Goal: Task Accomplishment & Management: Manage account settings

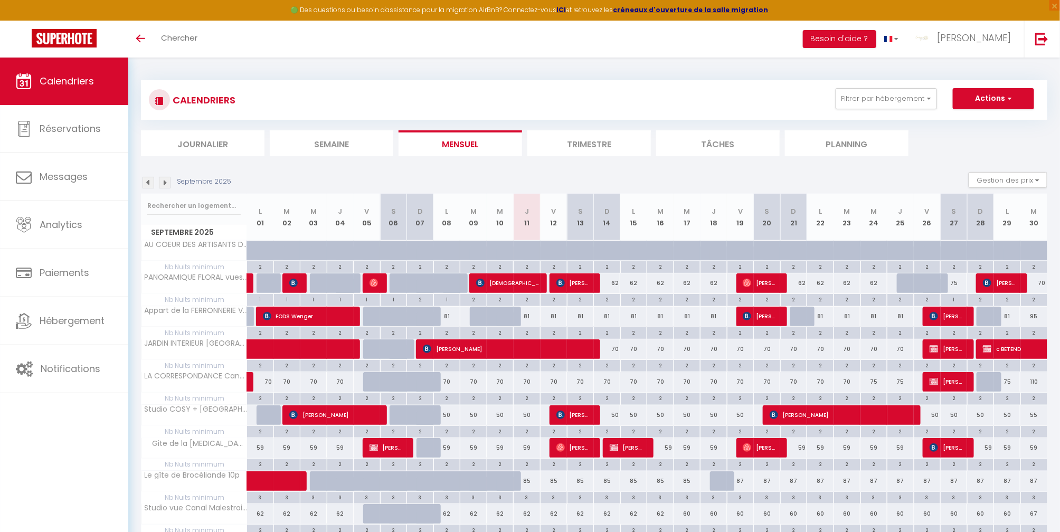
scroll to position [57, 0]
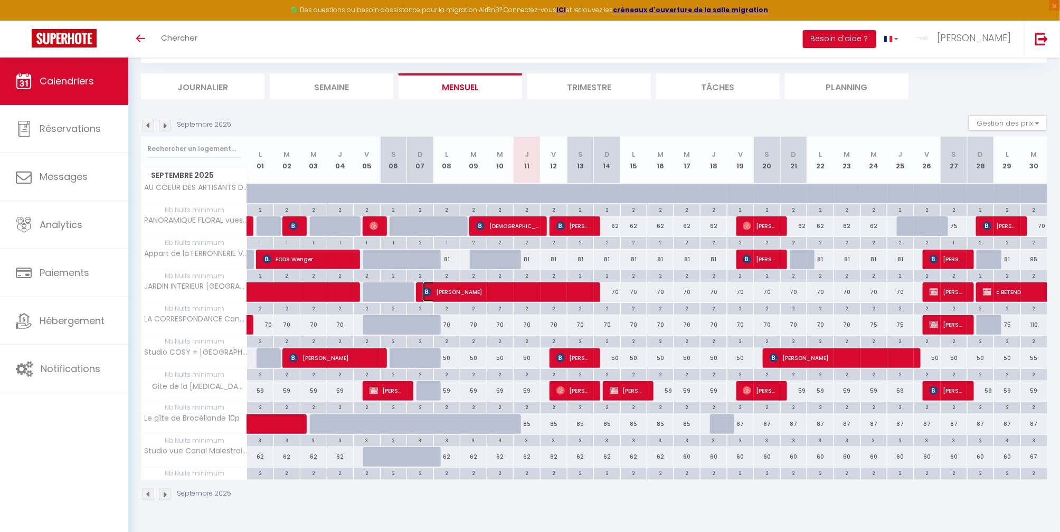
click at [468, 295] on span "[PERSON_NAME]" at bounding box center [508, 292] width 170 height 20
select select "OK"
select select "0"
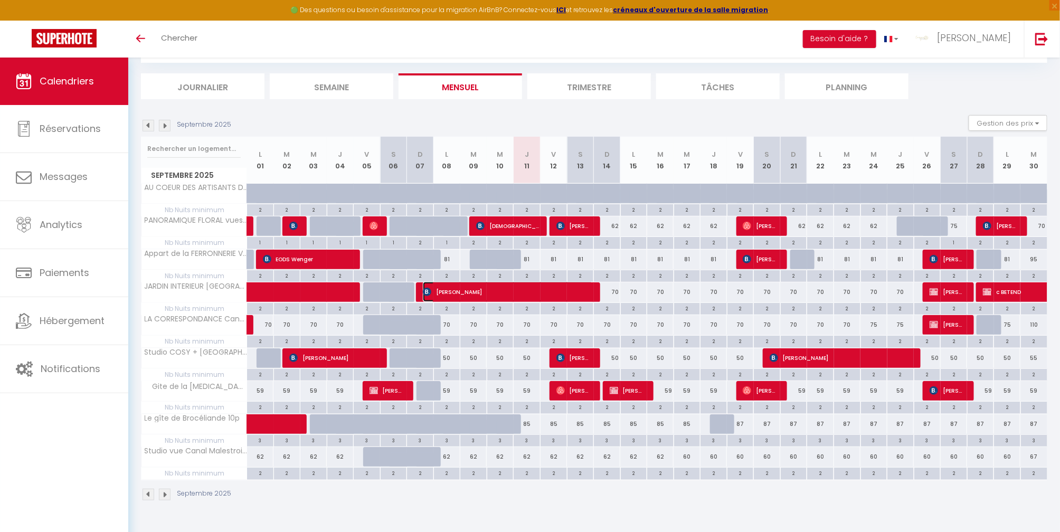
select select "1"
select select
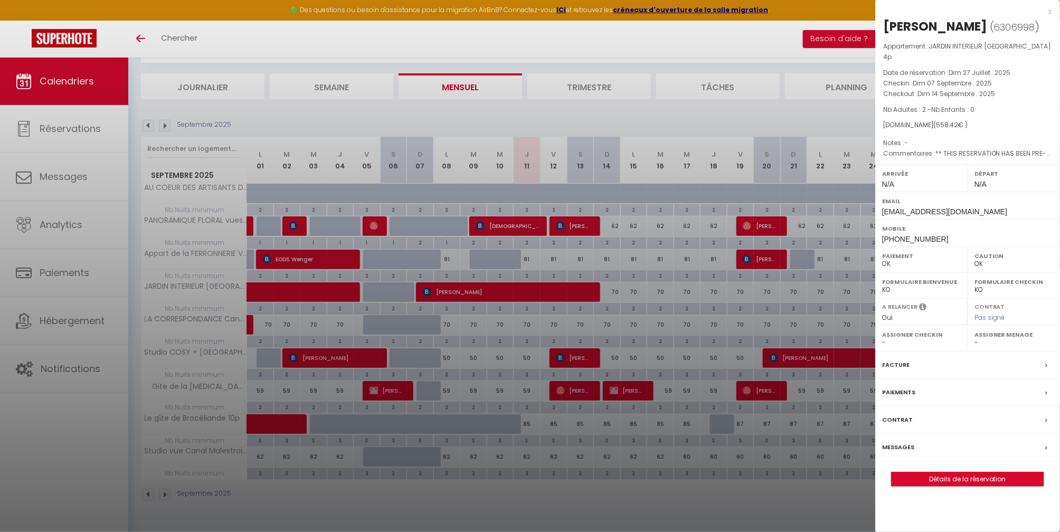
click at [910, 442] on label "Messages" at bounding box center [898, 447] width 32 height 11
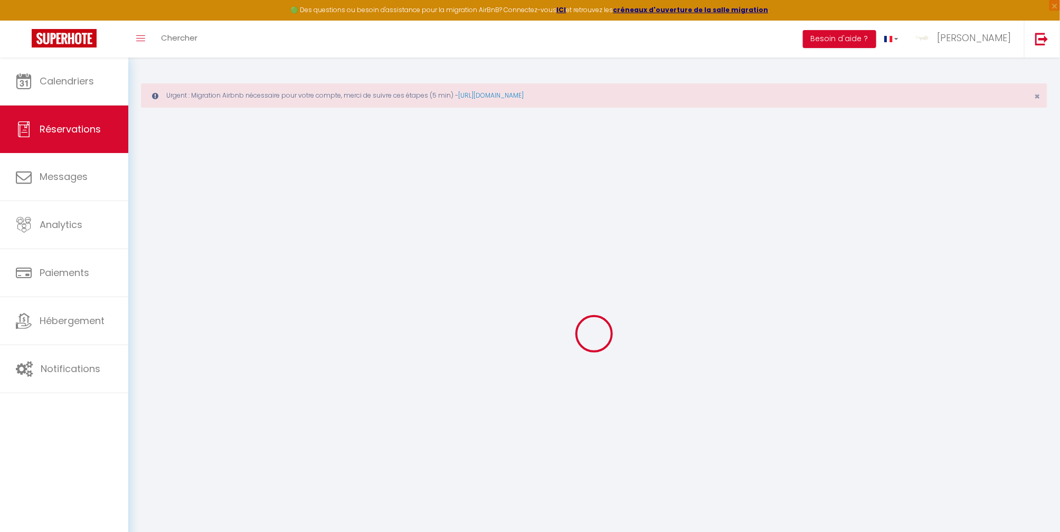
select select
checkbox input "false"
select select
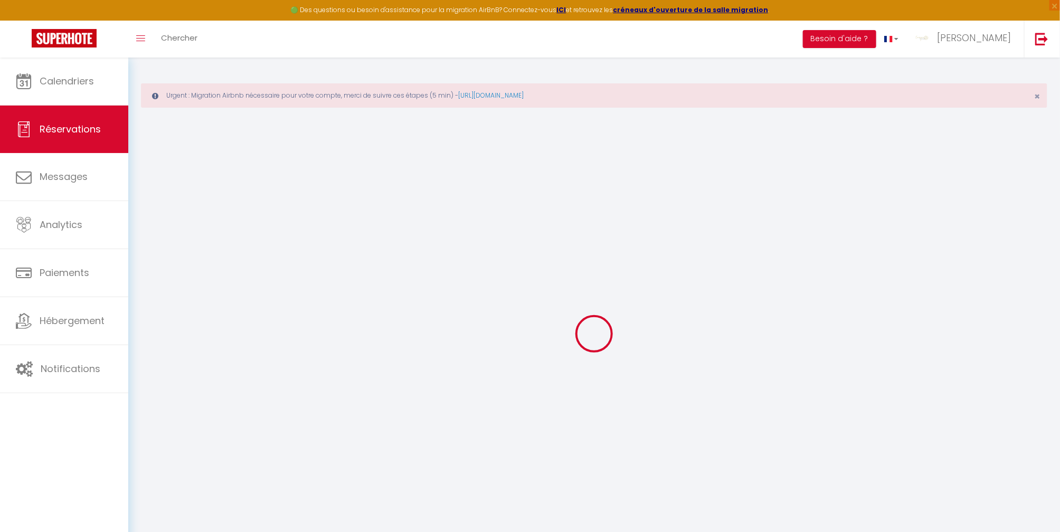
checkbox input "false"
type textarea "** THIS RESERVATION HAS BEEN PRE-PAID ** Bonjour, Nous sommes ravis de venir dé…"
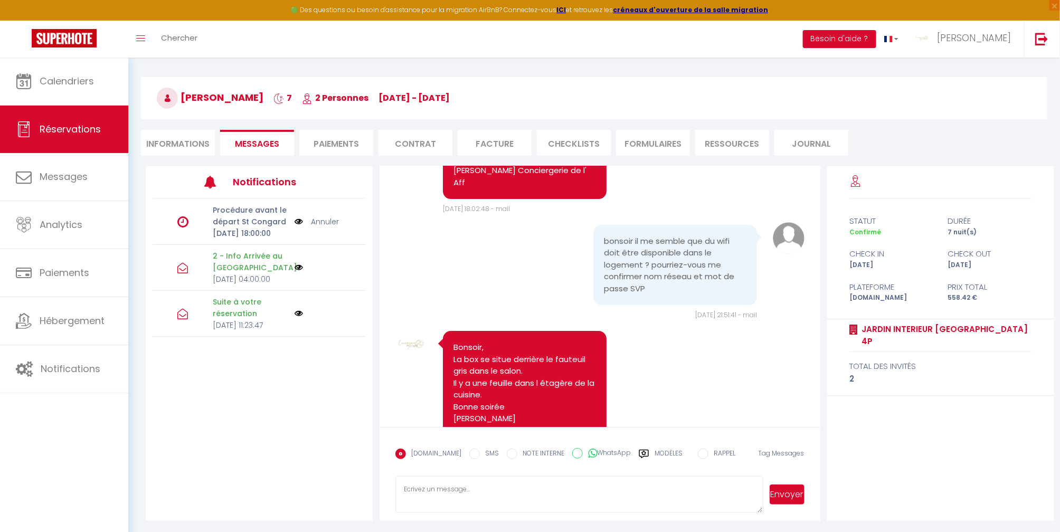
scroll to position [74, 0]
drag, startPoint x: 531, startPoint y: 494, endPoint x: 535, endPoint y: 487, distance: 8.5
click at [535, 487] on textarea at bounding box center [579, 494] width 368 height 37
type textarea "b"
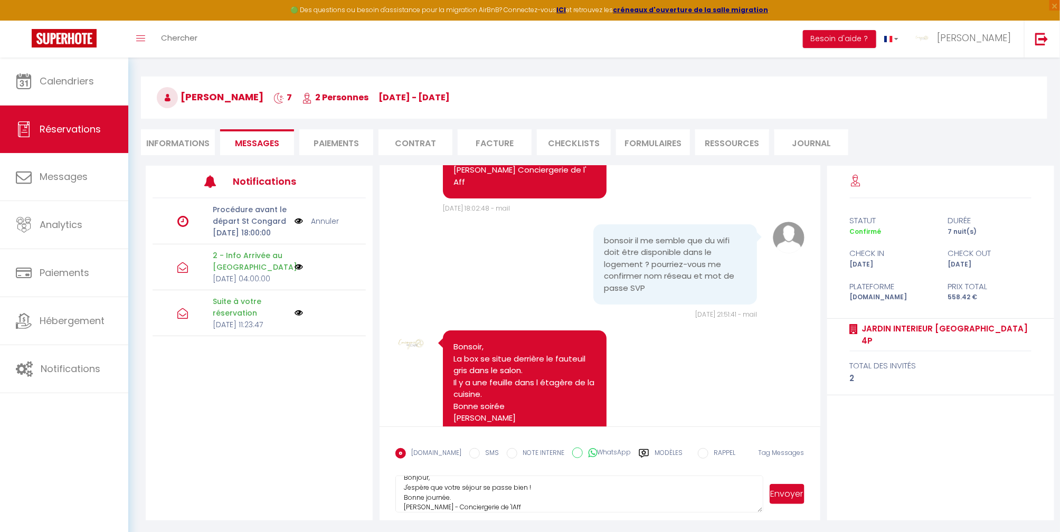
type textarea "Bonjour, J'espère que votre séjour se passe bien ! Bonne journée. [PERSON_NAME]…"
click at [785, 495] on button "Envoyer" at bounding box center [787, 494] width 35 height 20
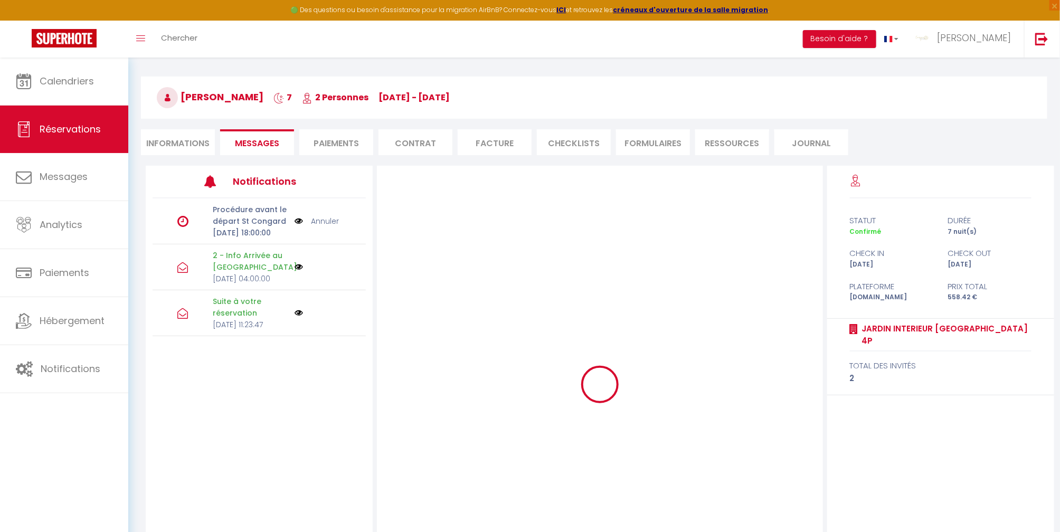
scroll to position [0, 0]
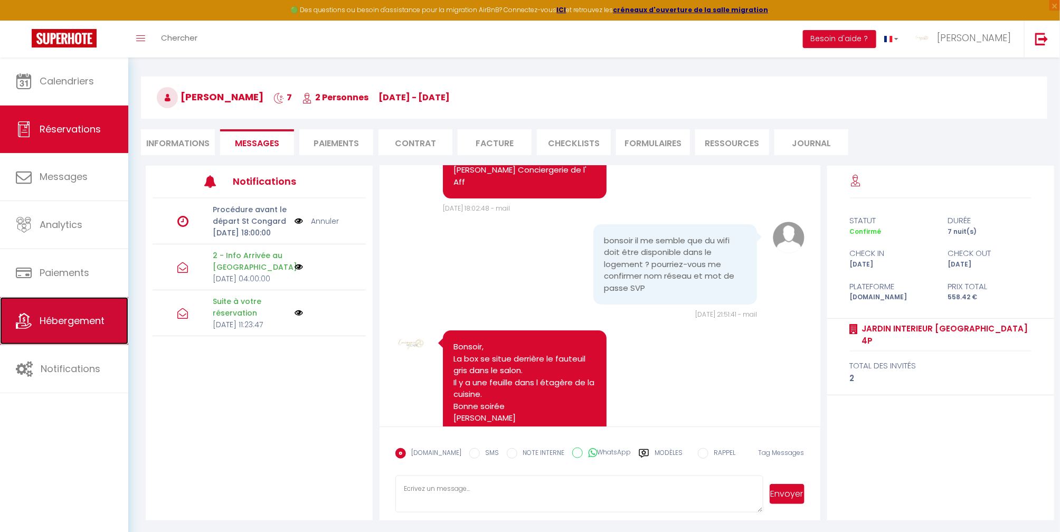
click at [95, 320] on span "Hébergement" at bounding box center [72, 320] width 65 height 13
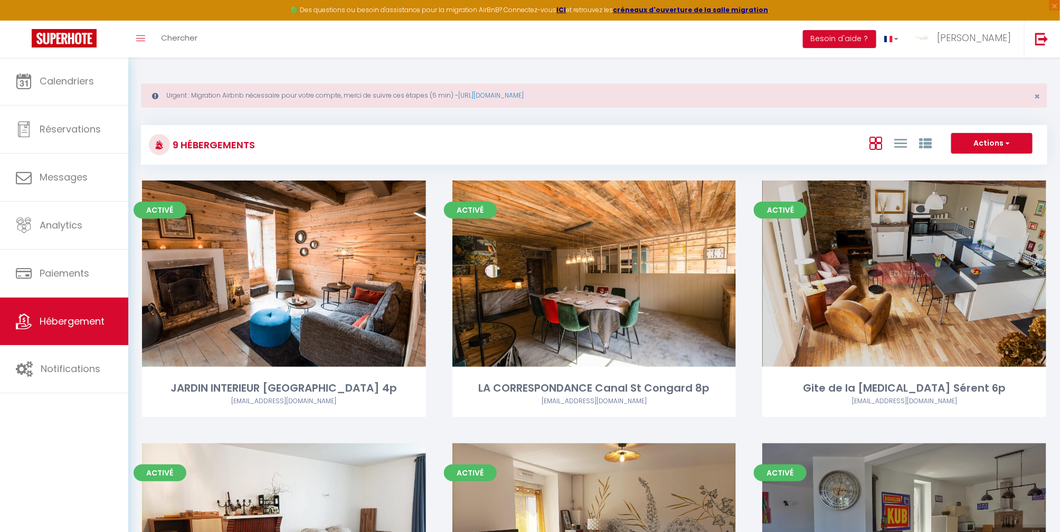
click at [821, 300] on div "Editer" at bounding box center [904, 274] width 284 height 186
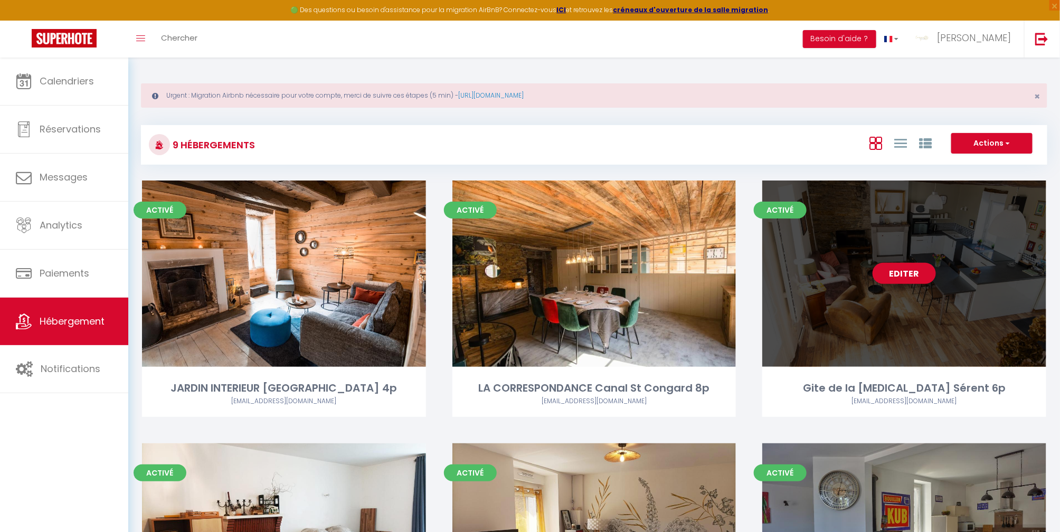
click at [826, 299] on div "Editer" at bounding box center [904, 274] width 284 height 186
select select "3"
select select "2"
select select "1"
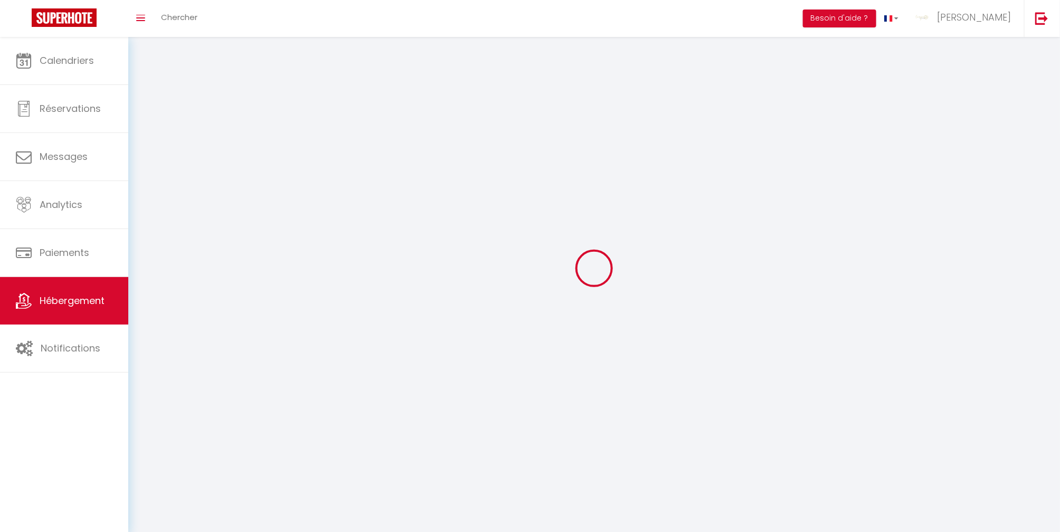
select select
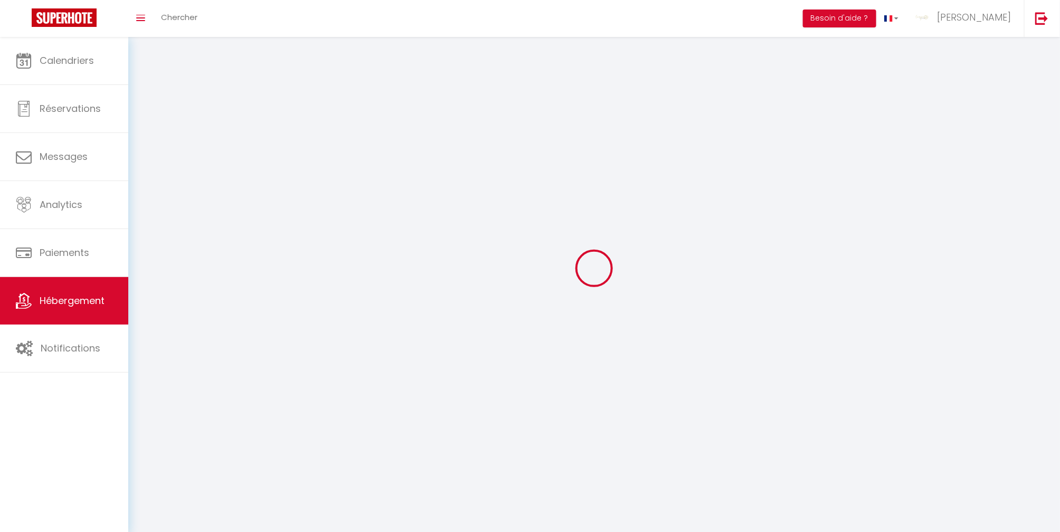
checkbox input "false"
select select
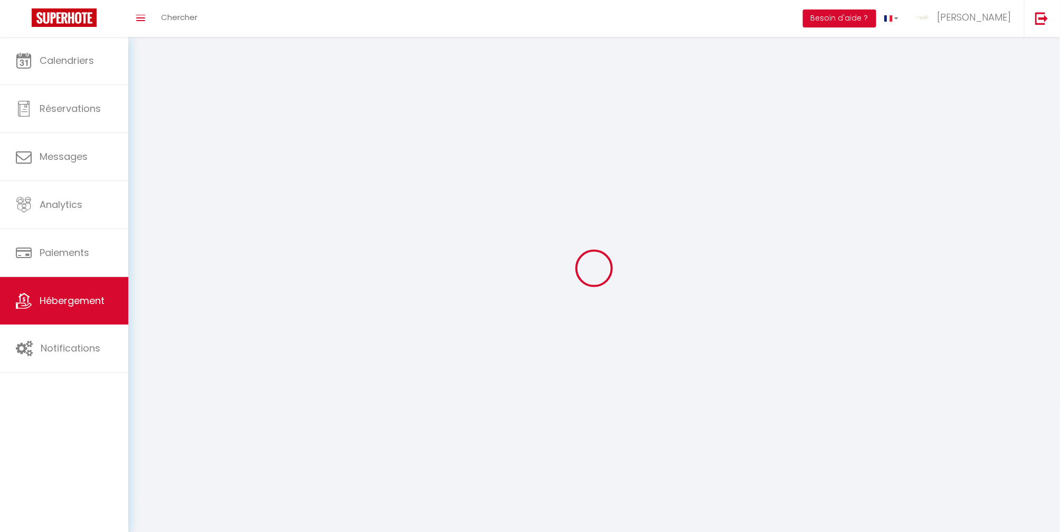
select select
select select "1"
select select
select select "28"
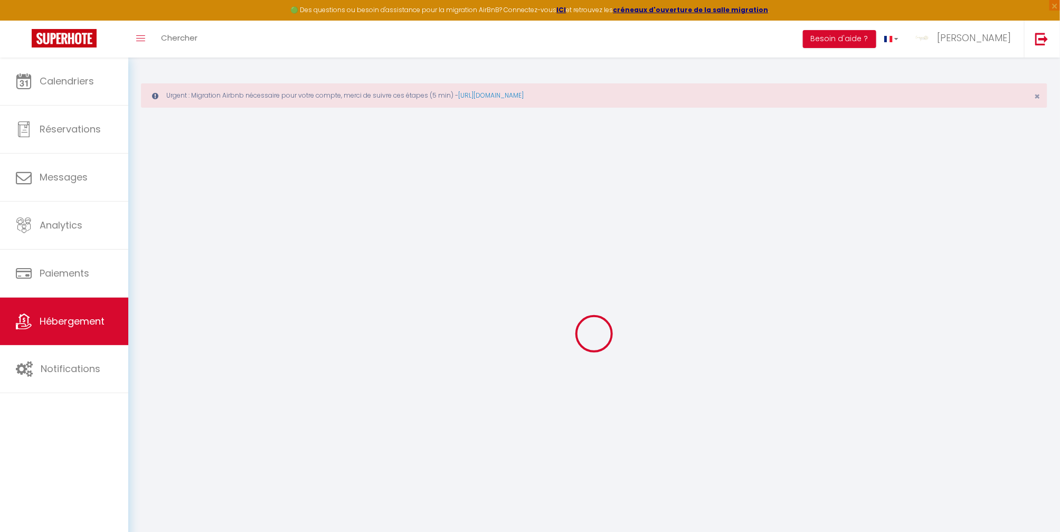
select select
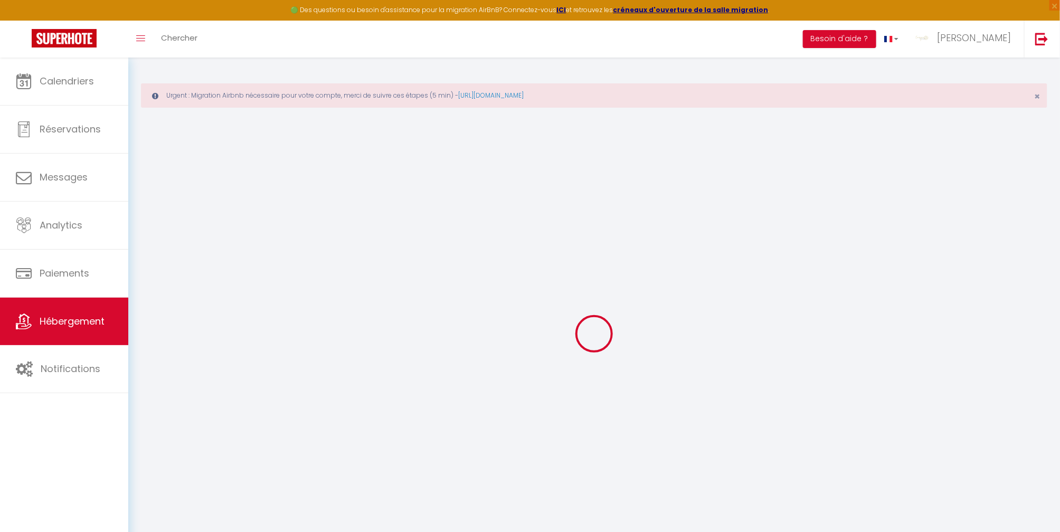
select select
checkbox input "false"
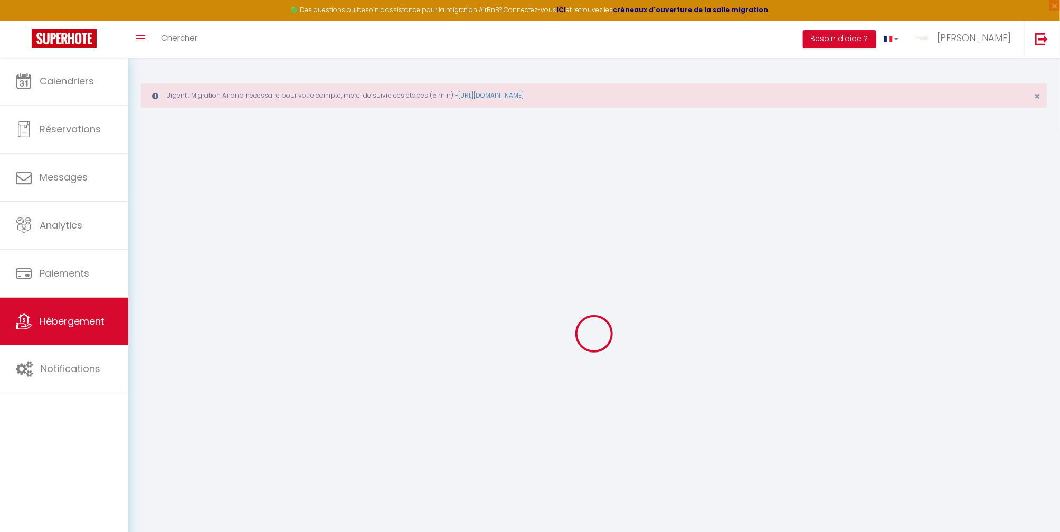
select select
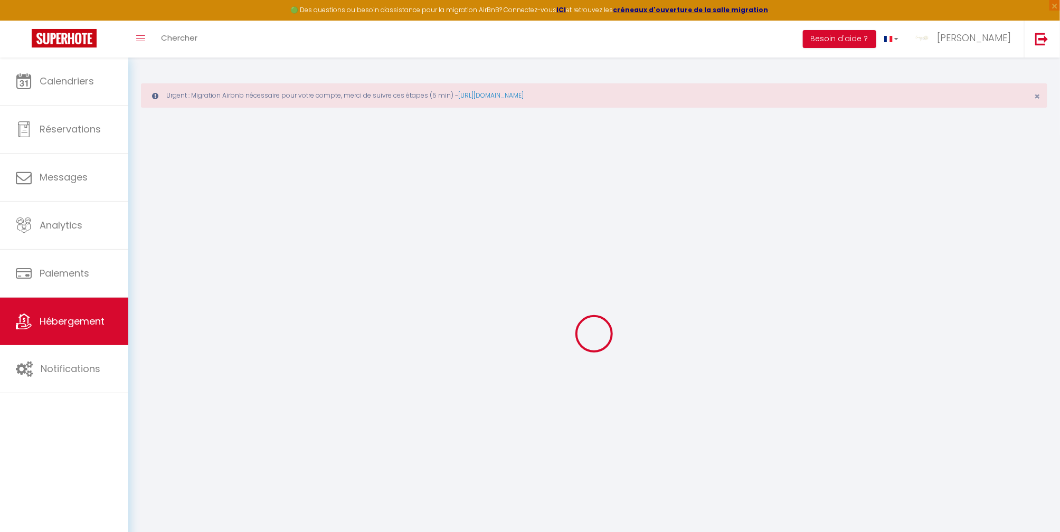
select select
checkbox input "false"
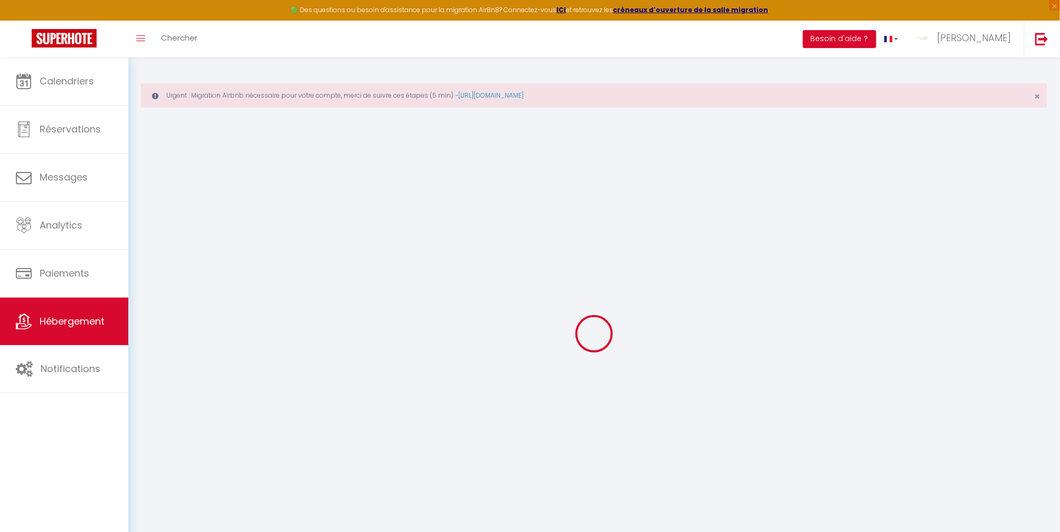
checkbox input "false"
select select
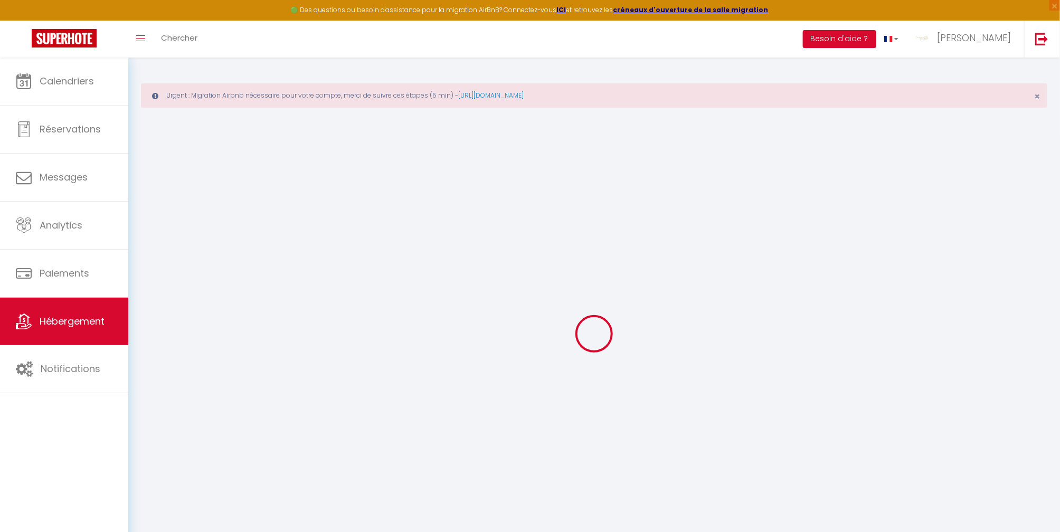
select select
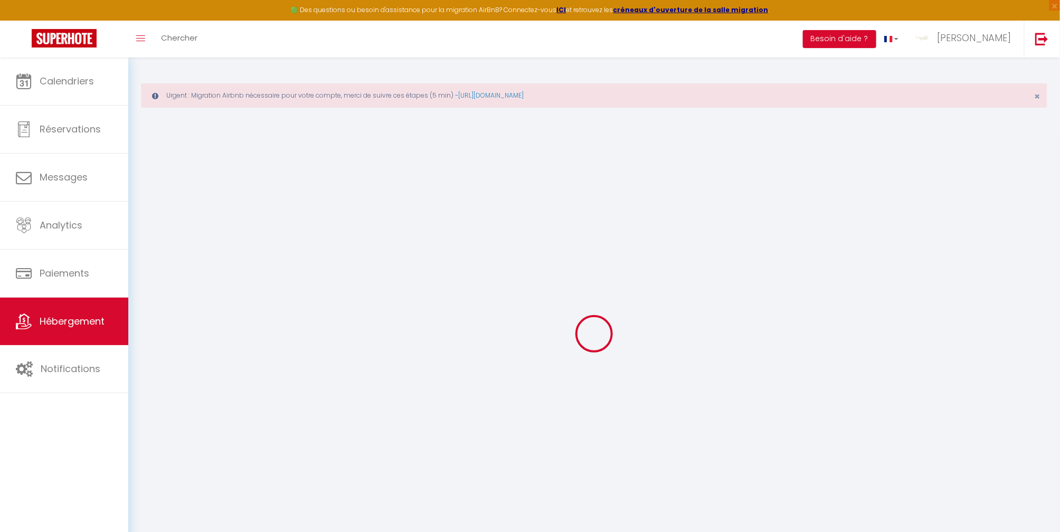
checkbox input "false"
select select
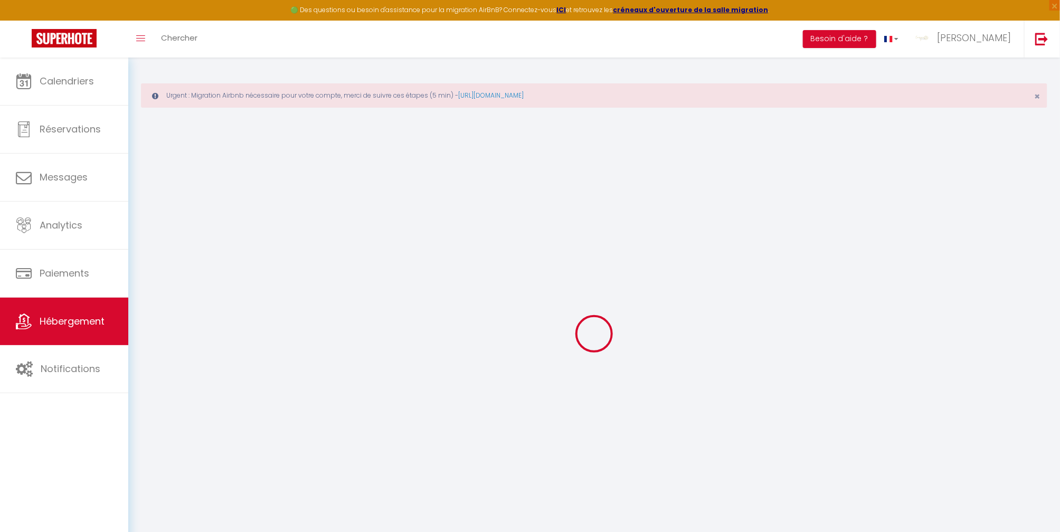
select select
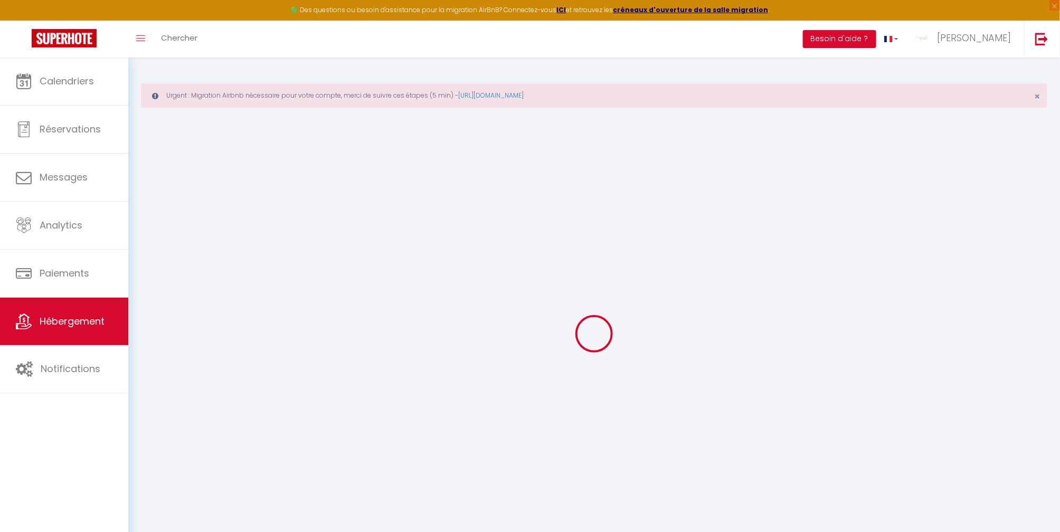
select select
checkbox input "false"
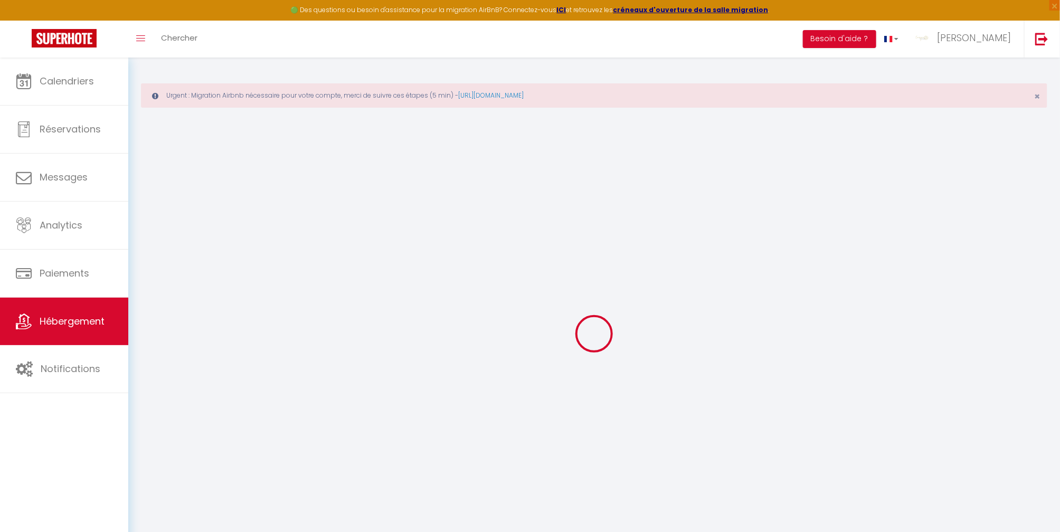
checkbox input "false"
select select
type input "Gite de la [MEDICAL_DATA] Sérent 6p"
type input "[PERSON_NAME]"
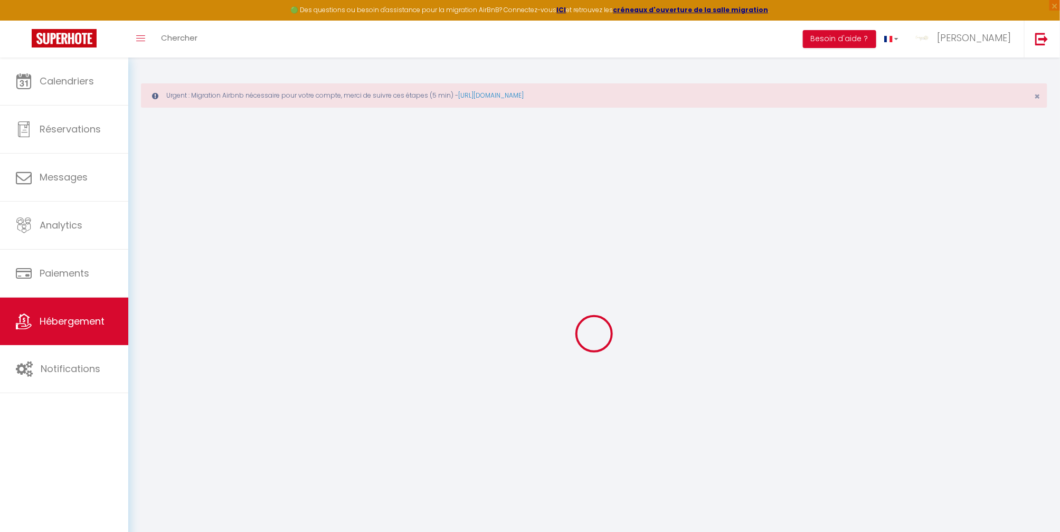
type input "PONCET"
type input "68700"
type input "CERNAY"
select select "houses"
select select "6"
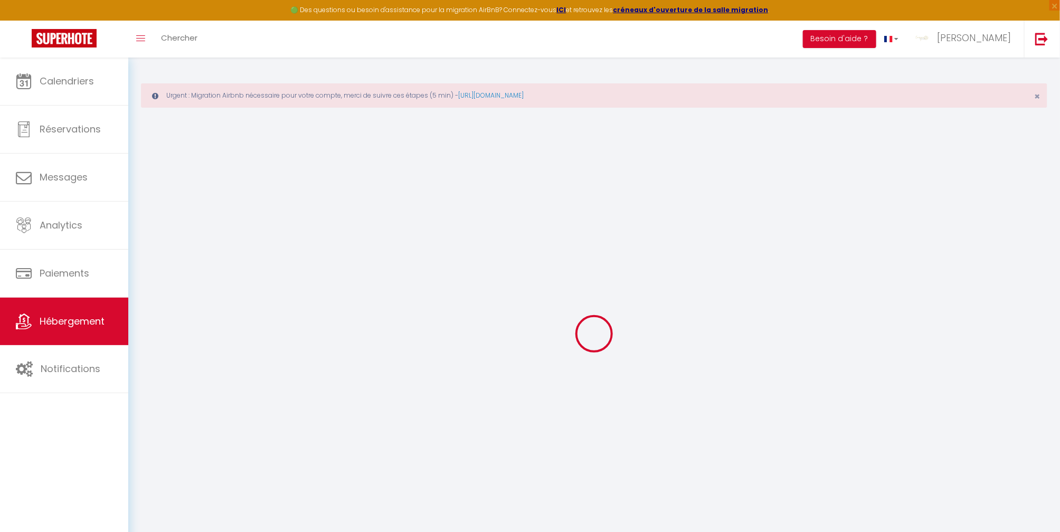
select select "2"
type input "65"
type input "10"
type input "2.5"
type input "4"
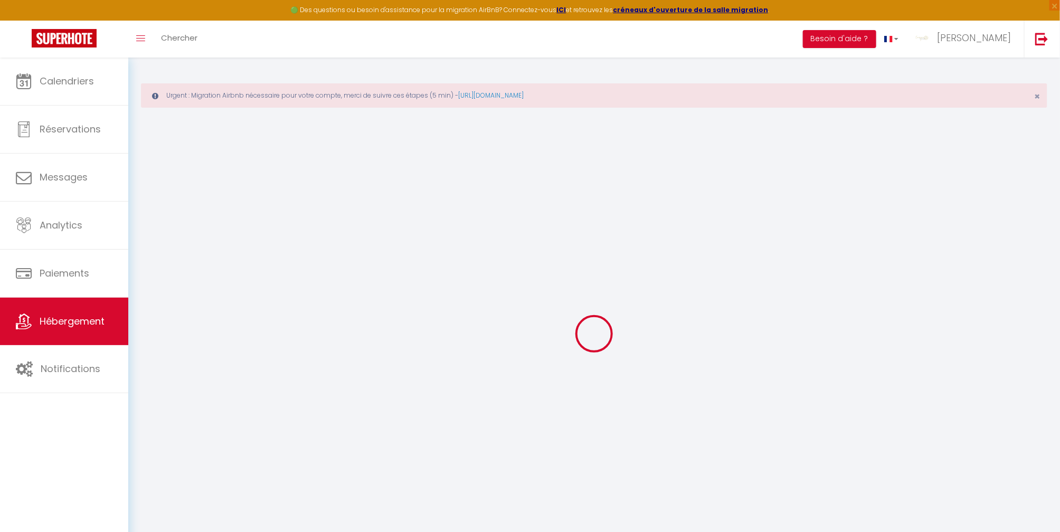
type input "500"
select select
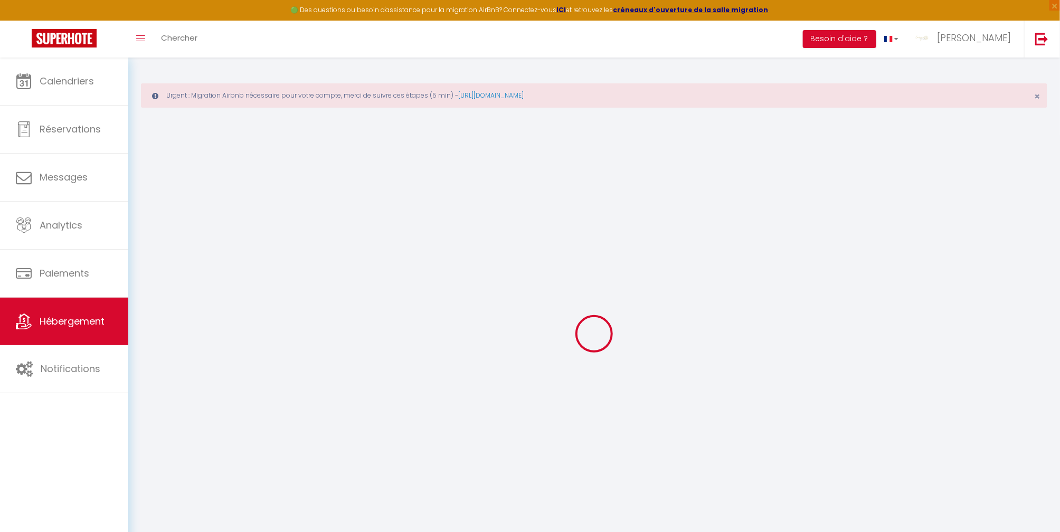
select select
type input "[STREET_ADDRESS][PERSON_NAME]"
type input "56460"
type input "Sérent"
type input "[EMAIL_ADDRESS][DOMAIN_NAME]"
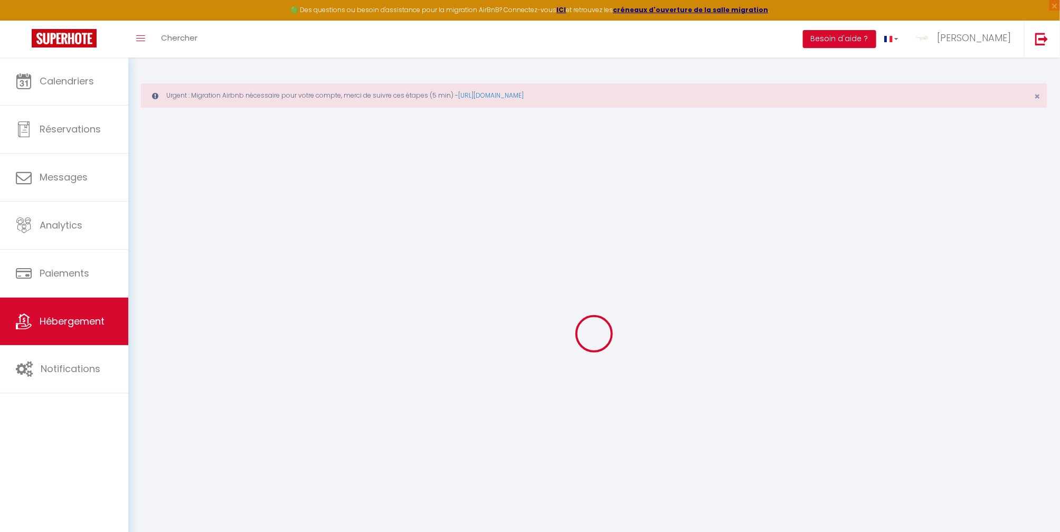
select select "9660"
checkbox input "true"
checkbox input "false"
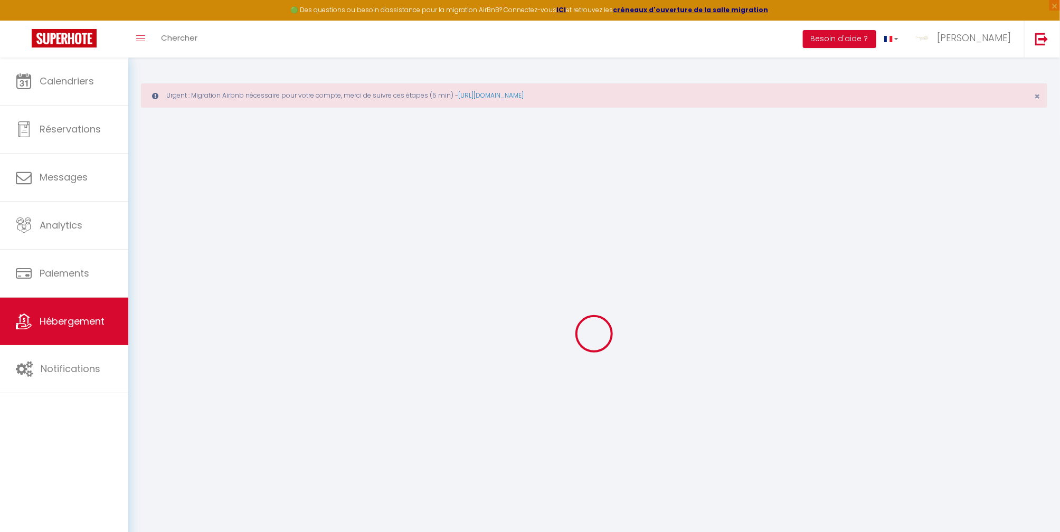
radio input "true"
type input "23"
type input "60"
type input "0"
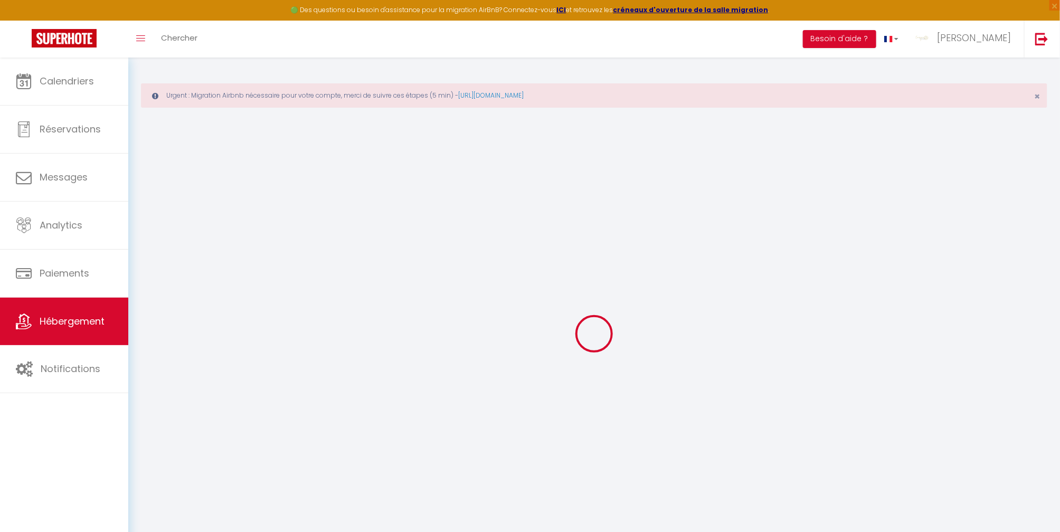
type input "0"
select select
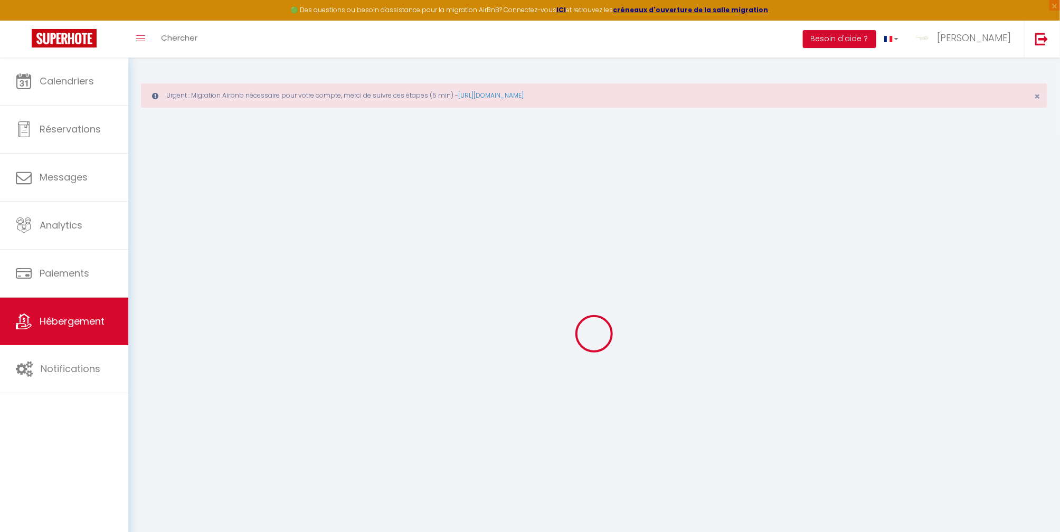
select select
checkbox input "true"
checkbox input "false"
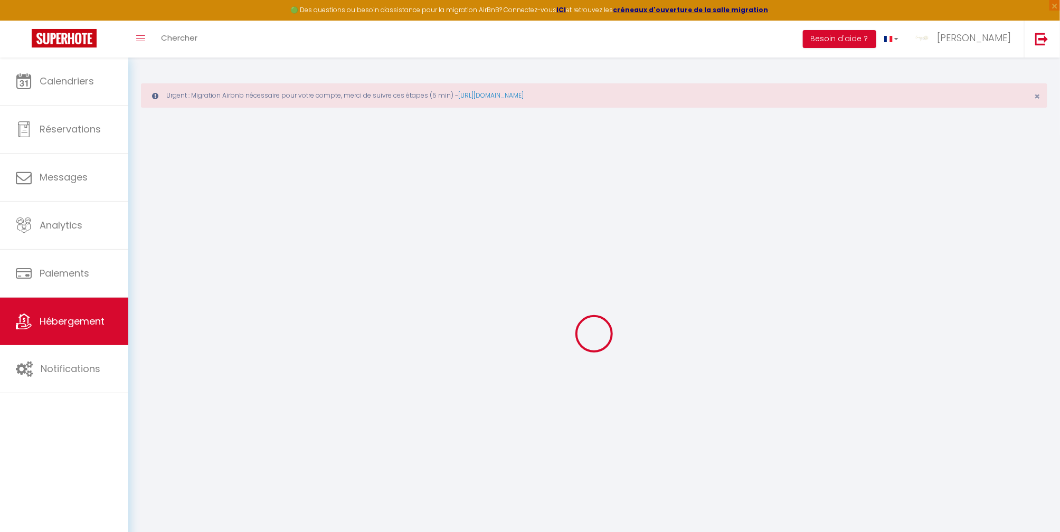
select select
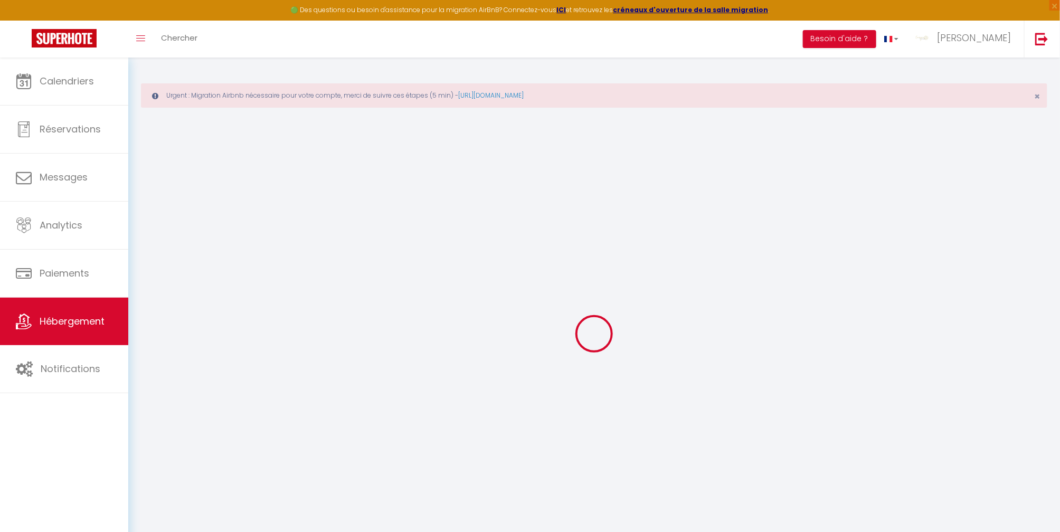
checkbox input "true"
checkbox input "false"
select select "38073"
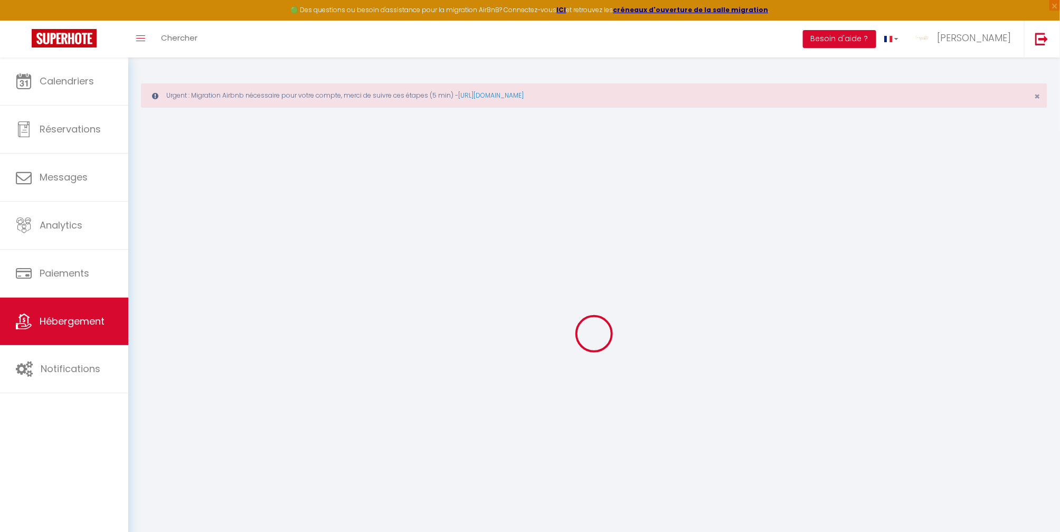
checkbox input "true"
checkbox input "false"
checkbox input "true"
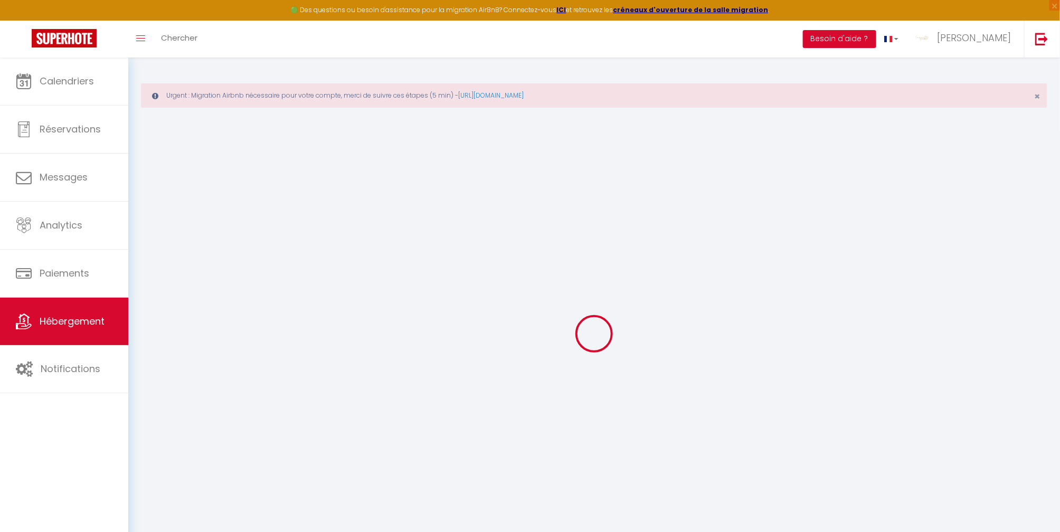
checkbox input "false"
select select "17:00"
select select
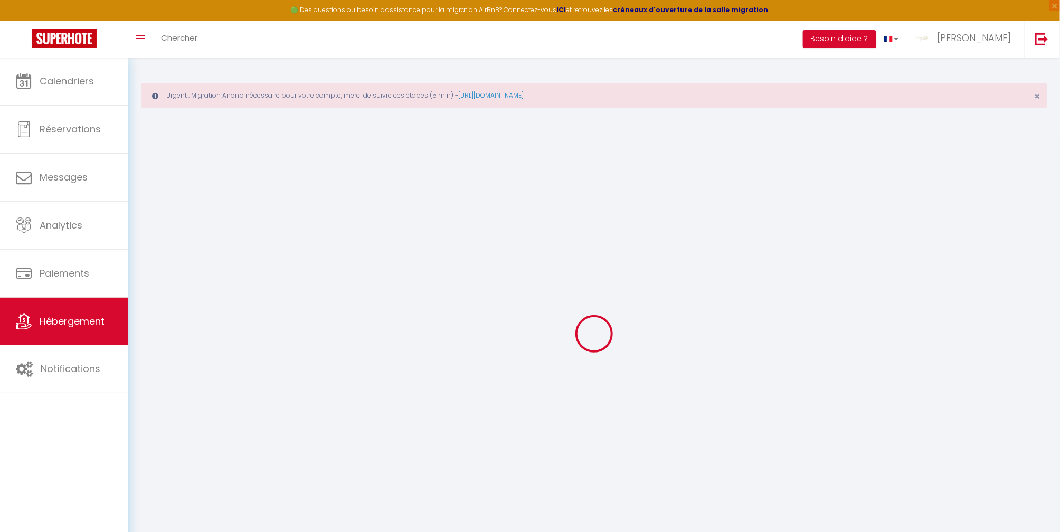
select select "11:00"
select select "15"
select select
checkbox input "true"
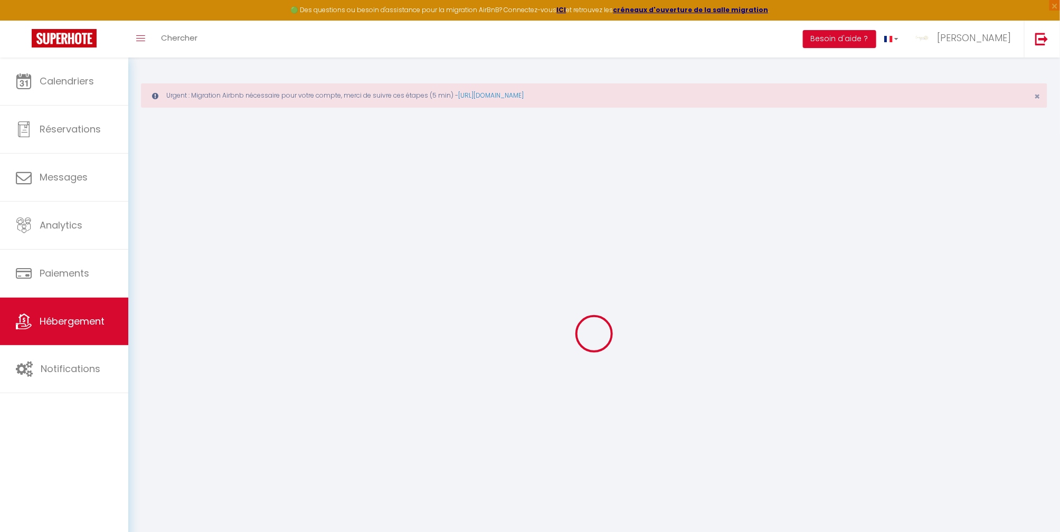
checkbox input "false"
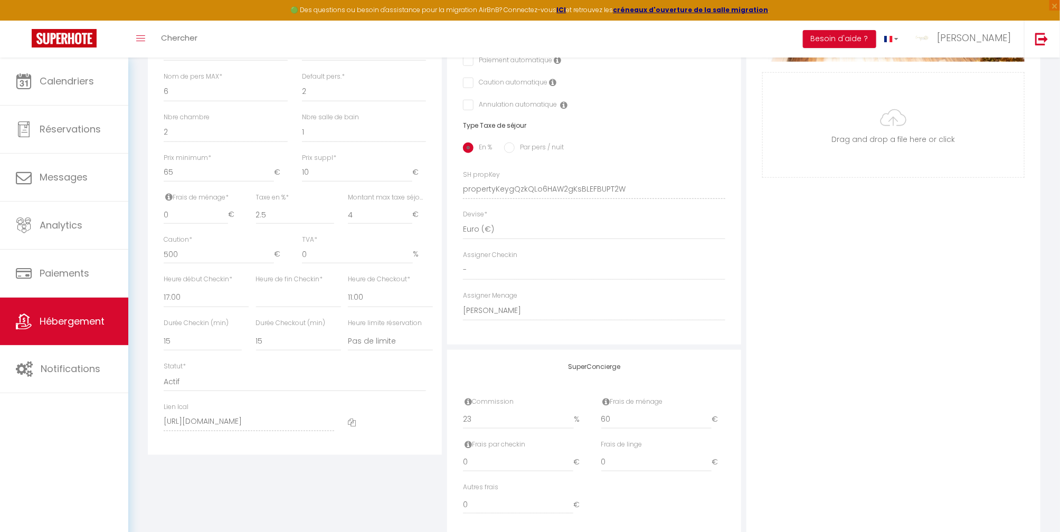
scroll to position [453, 0]
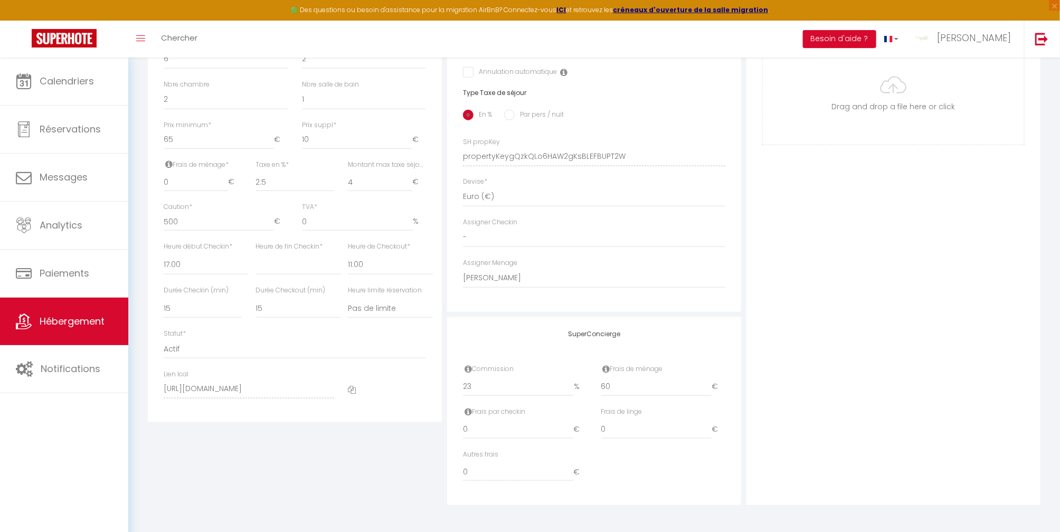
select select
checkbox input "true"
checkbox input "false"
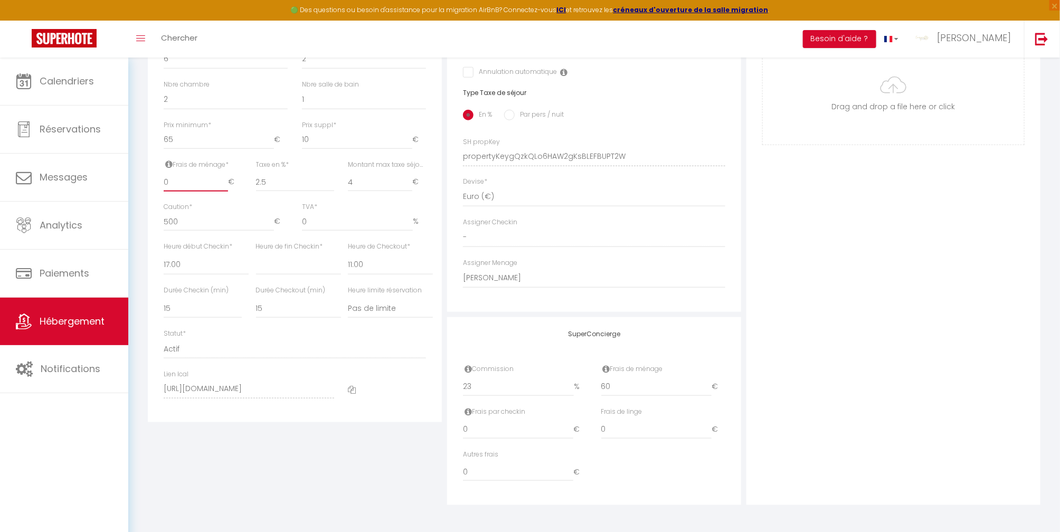
drag, startPoint x: 178, startPoint y: 183, endPoint x: 171, endPoint y: 184, distance: 7.4
click at [171, 184] on input "0" at bounding box center [196, 182] width 64 height 19
drag, startPoint x: 169, startPoint y: 178, endPoint x: 147, endPoint y: 185, distance: 23.2
click at [144, 186] on div "Retourner vers Gite de la [MEDICAL_DATA] Sérent 6p Actions Enregistrer Duplique…" at bounding box center [594, 88] width 906 height 833
type input "6"
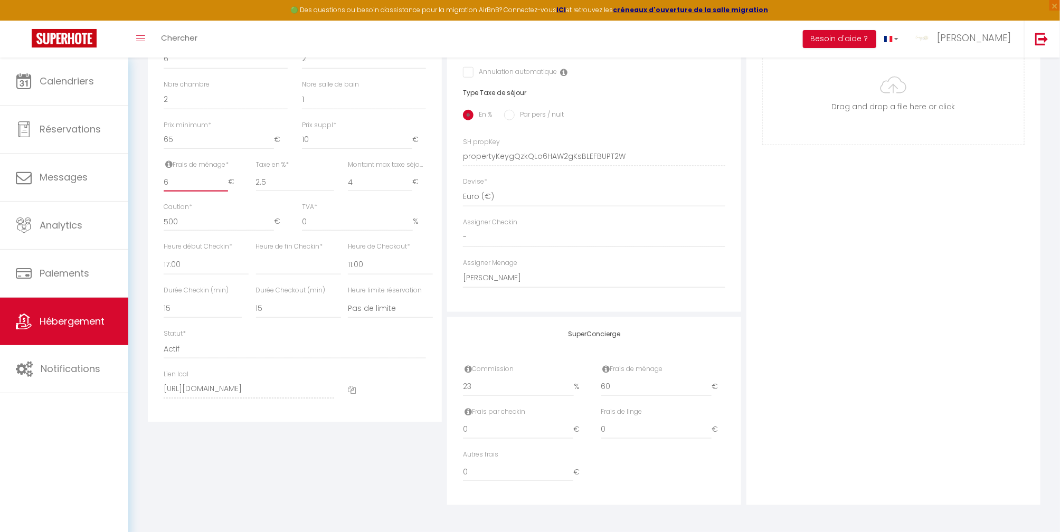
select select
checkbox input "true"
checkbox input "false"
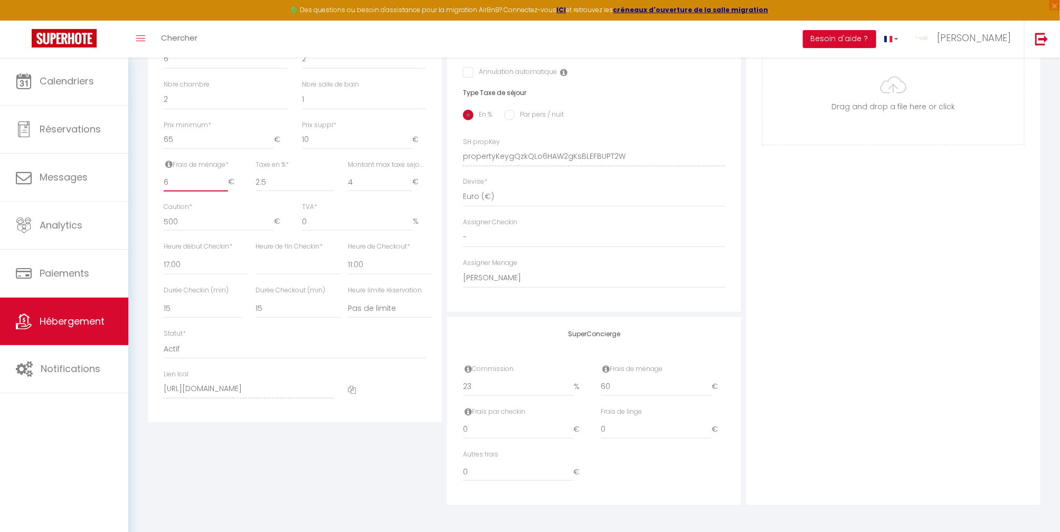
type input "60"
select select
checkbox input "true"
checkbox input "false"
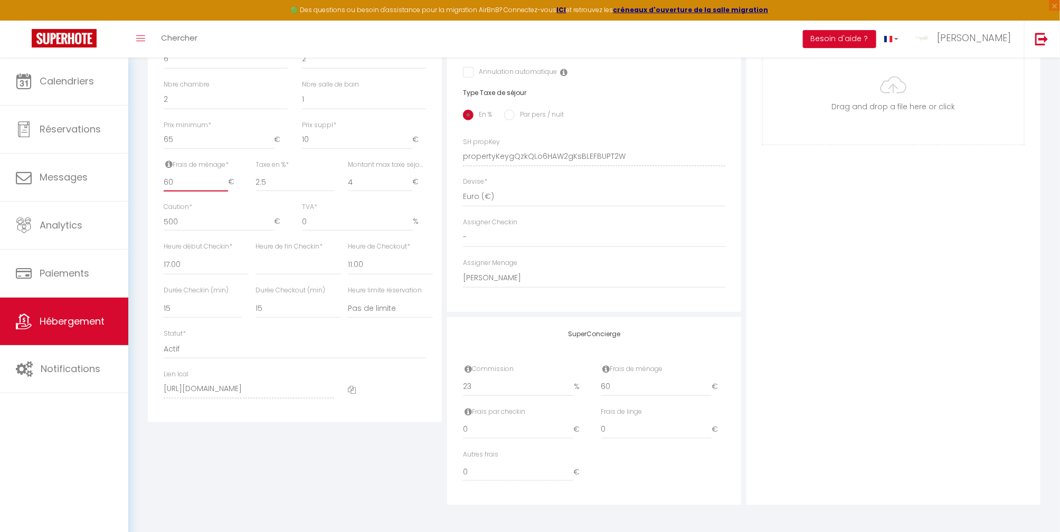
checkbox input "false"
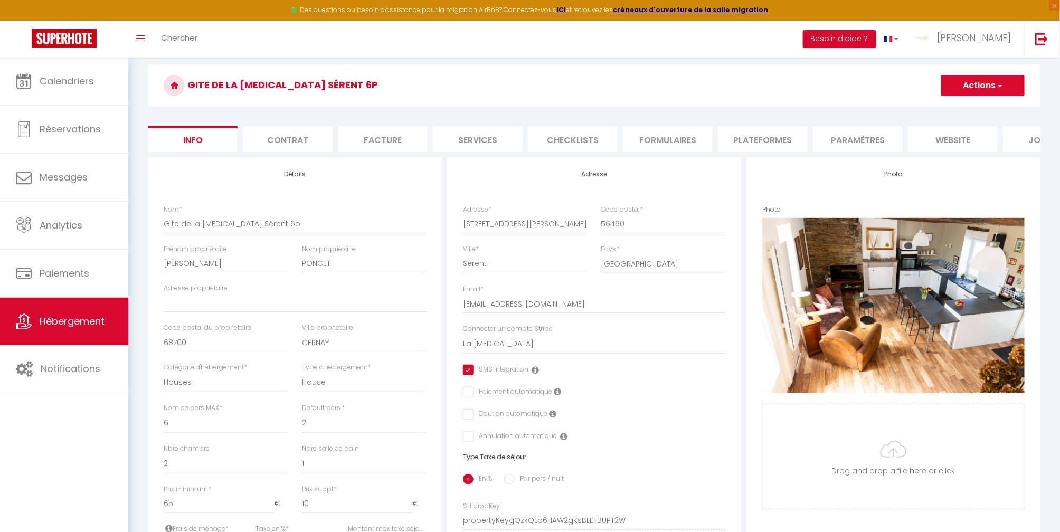
scroll to position [0, 0]
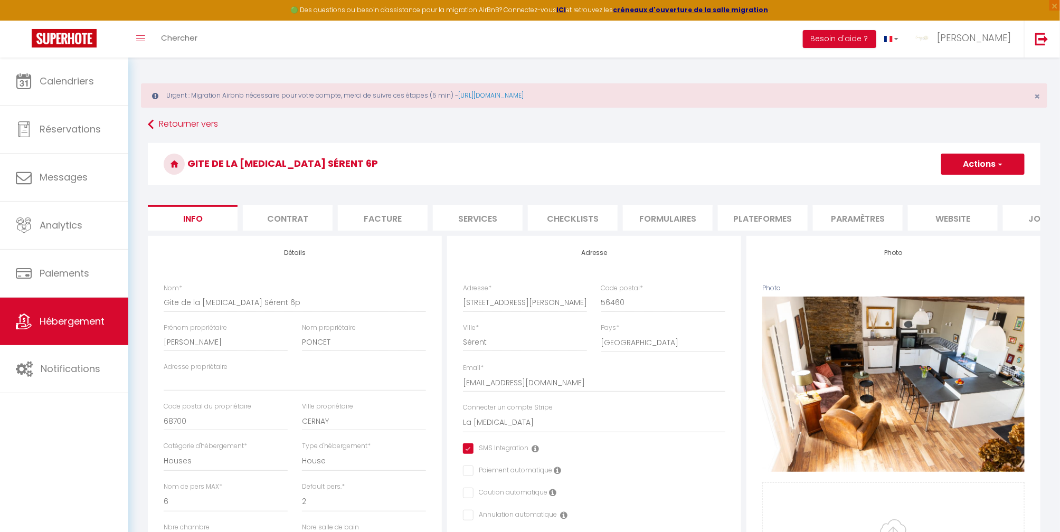
type input "60"
click at [966, 165] on button "Actions" at bounding box center [982, 164] width 83 height 21
click at [957, 185] on input "Enregistrer" at bounding box center [941, 187] width 39 height 11
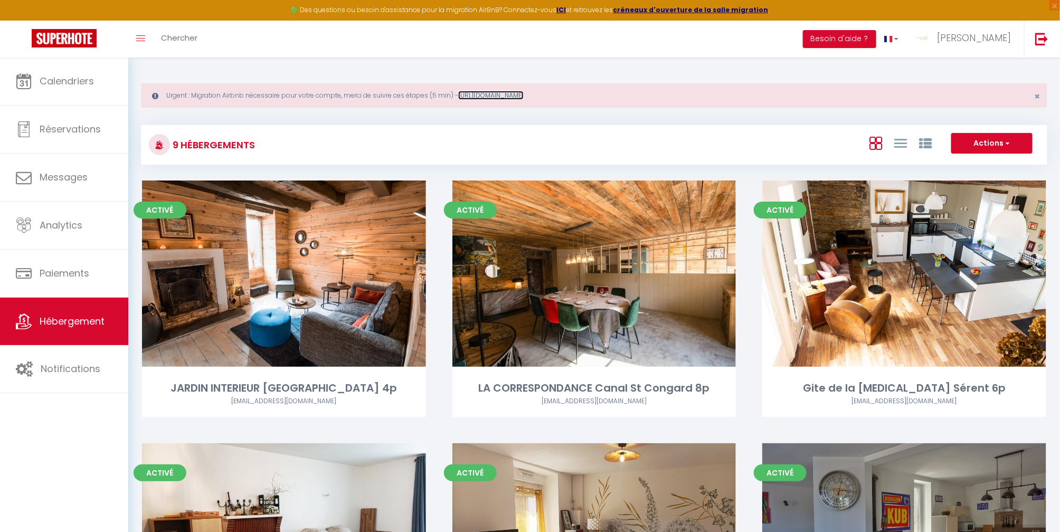
click at [504, 95] on link "[URL][DOMAIN_NAME]" at bounding box center [490, 95] width 65 height 9
click at [60, 81] on span "Calendriers" at bounding box center [67, 80] width 54 height 13
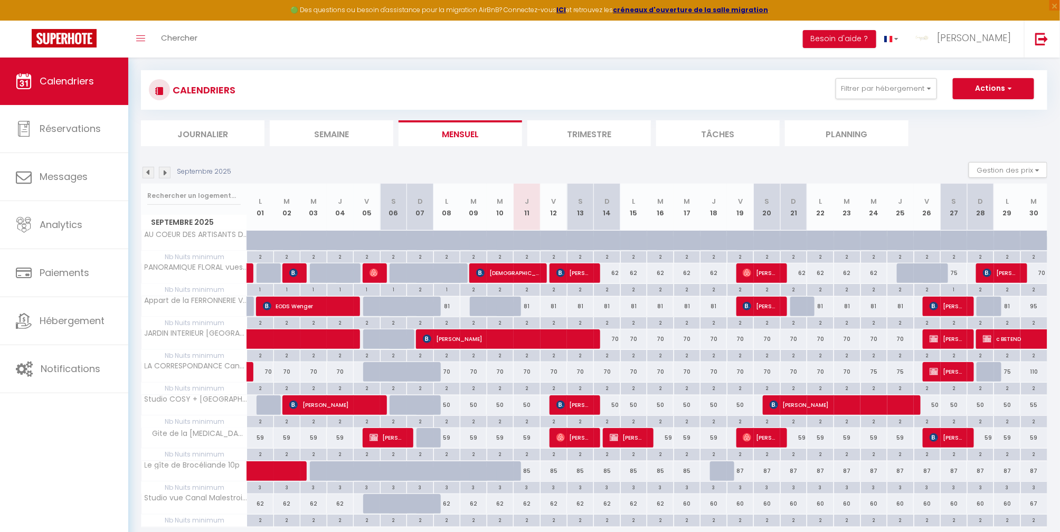
scroll to position [70, 0]
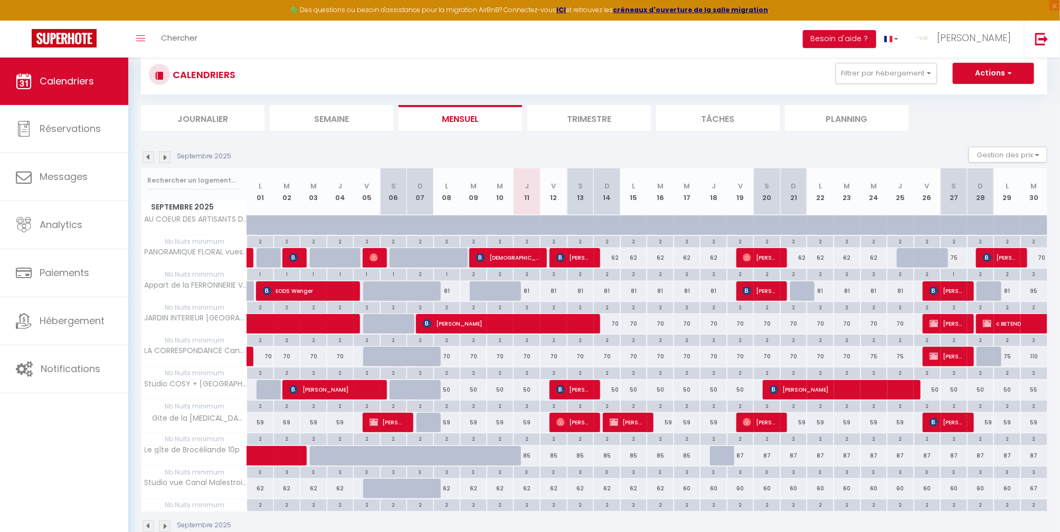
click at [166, 156] on img at bounding box center [165, 157] width 12 height 12
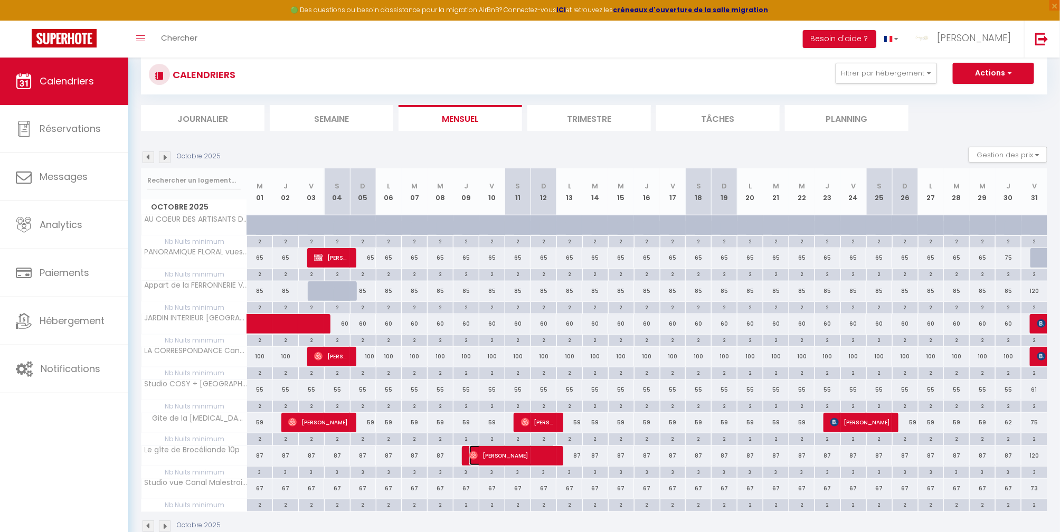
click at [510, 454] on span "[PERSON_NAME]" at bounding box center [512, 455] width 86 height 20
select select "OK"
select select "0"
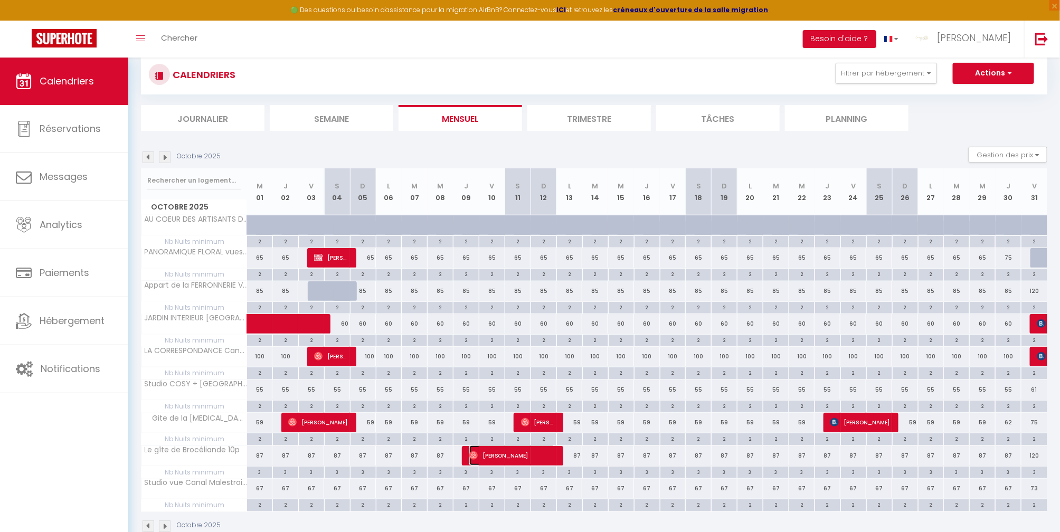
select select "1"
select select
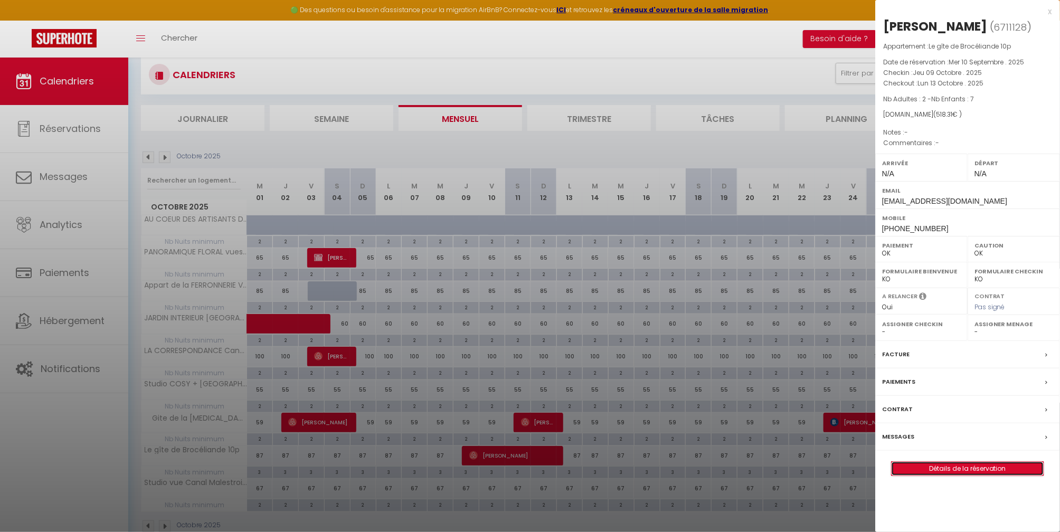
click at [959, 469] on link "Détails de la réservation" at bounding box center [968, 469] width 152 height 14
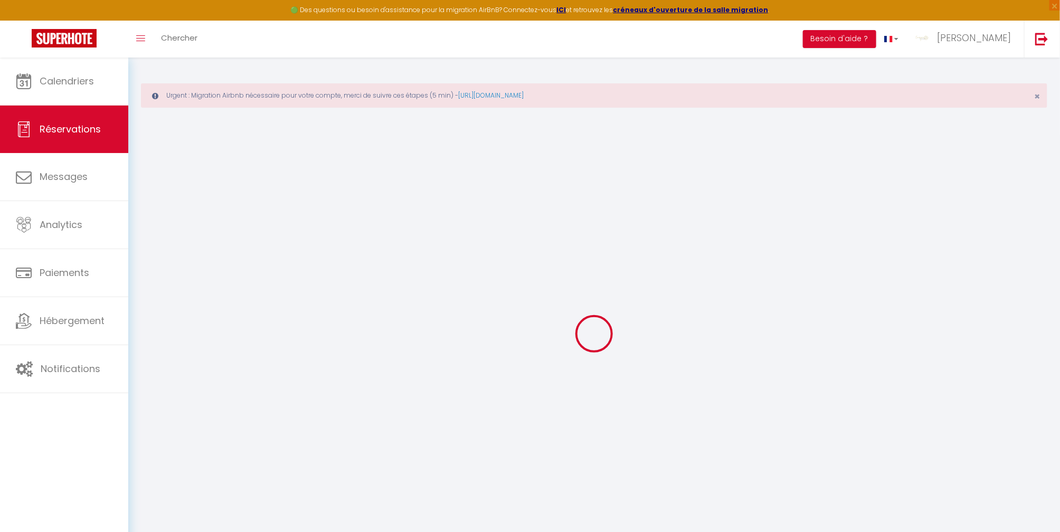
type input "[PERSON_NAME]"
type input "Vigne"
type input "[EMAIL_ADDRESS][DOMAIN_NAME]"
type input "[PHONE_NUMBER]"
select select
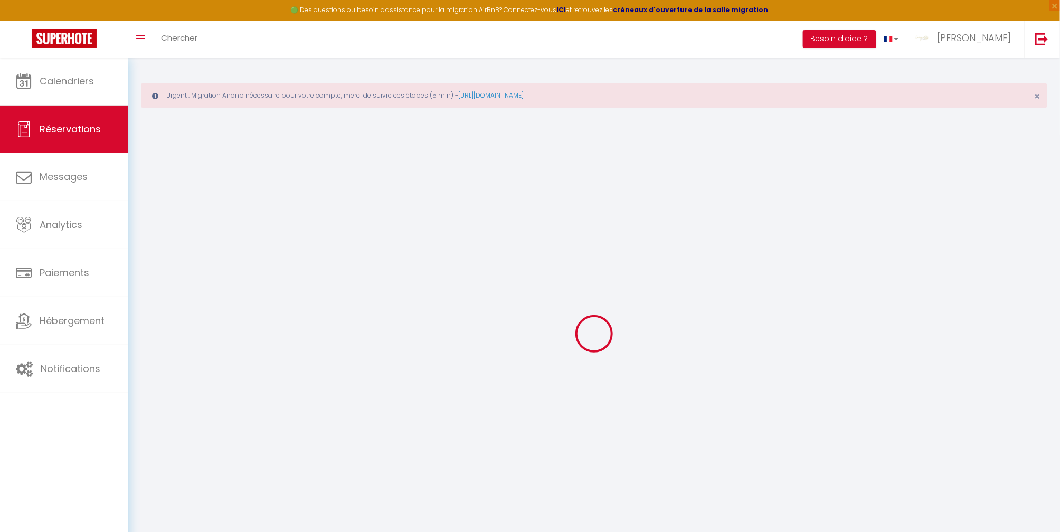
type input "92.88000000000001"
select select "74479"
select select "1"
select select
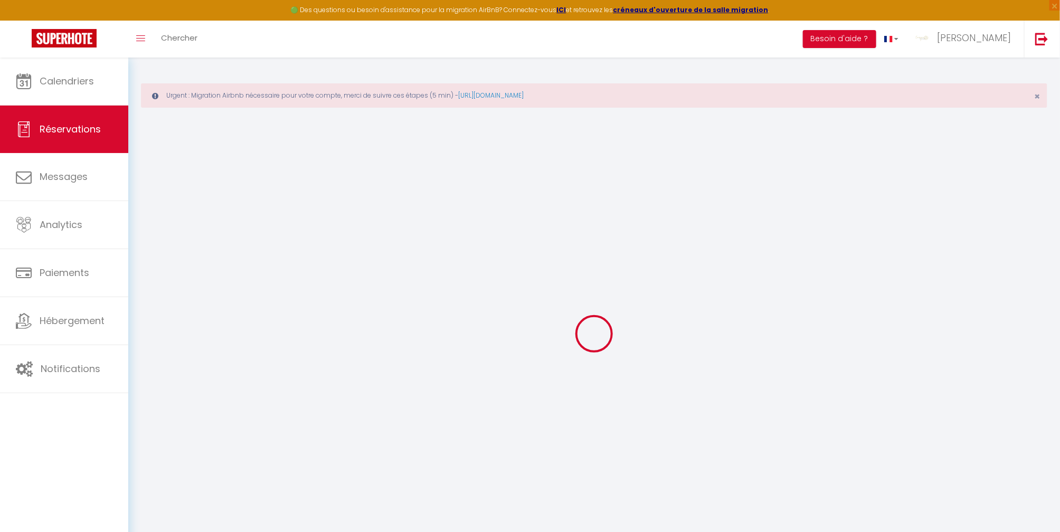
type input "2"
type input "7"
select select "12"
select select
type input "416"
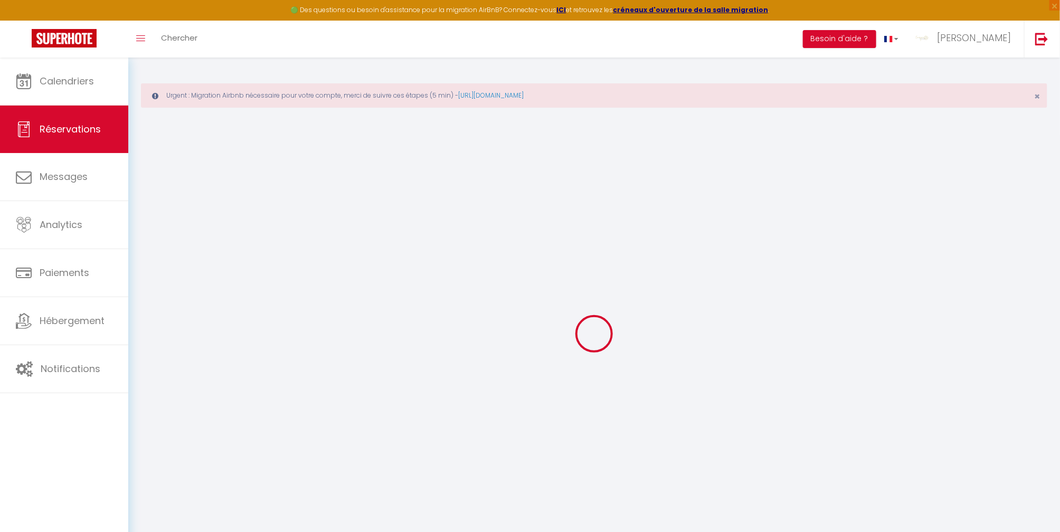
checkbox input "false"
type input "0"
select select "1"
type input "100"
type input "0"
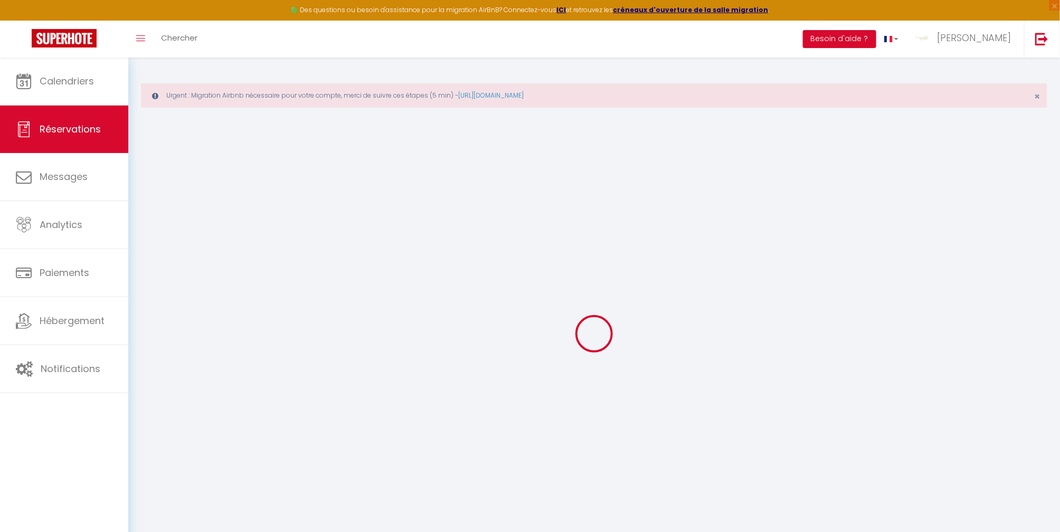
type input "0"
select select
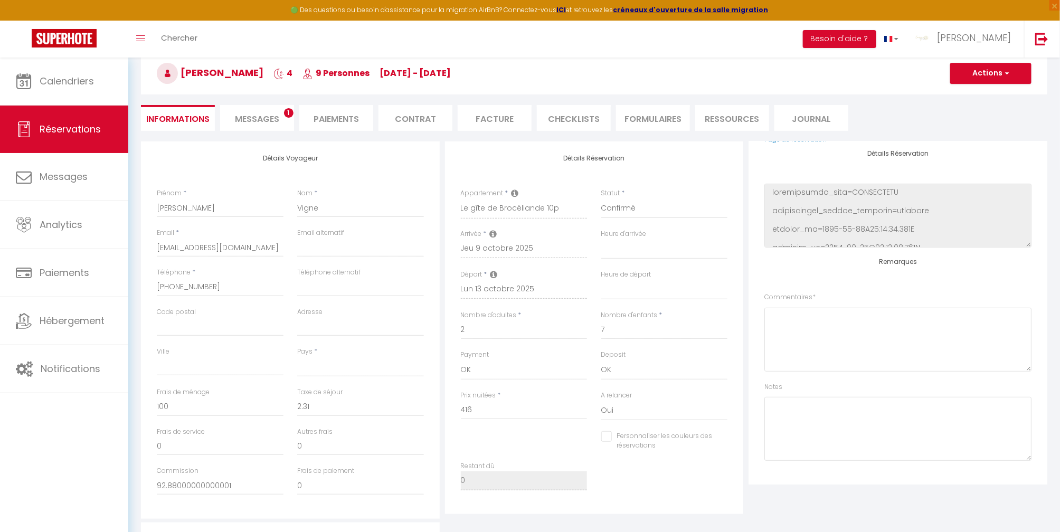
scroll to position [211, 0]
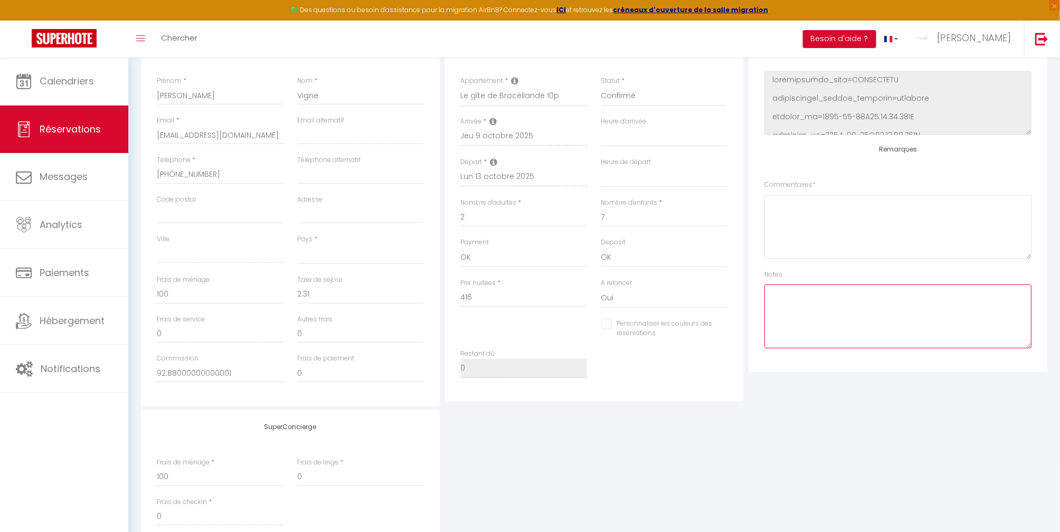
click at [860, 298] on textarea at bounding box center [897, 317] width 267 height 64
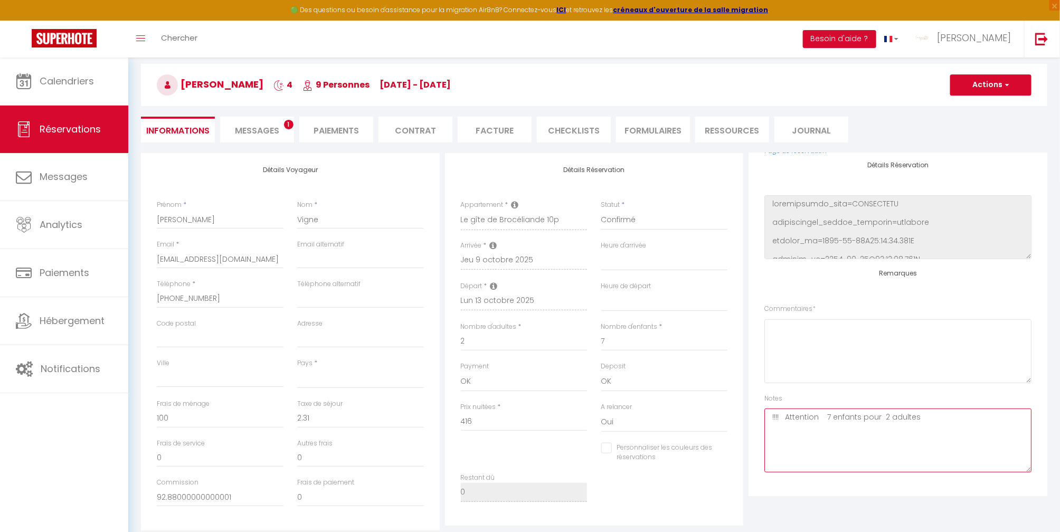
scroll to position [0, 0]
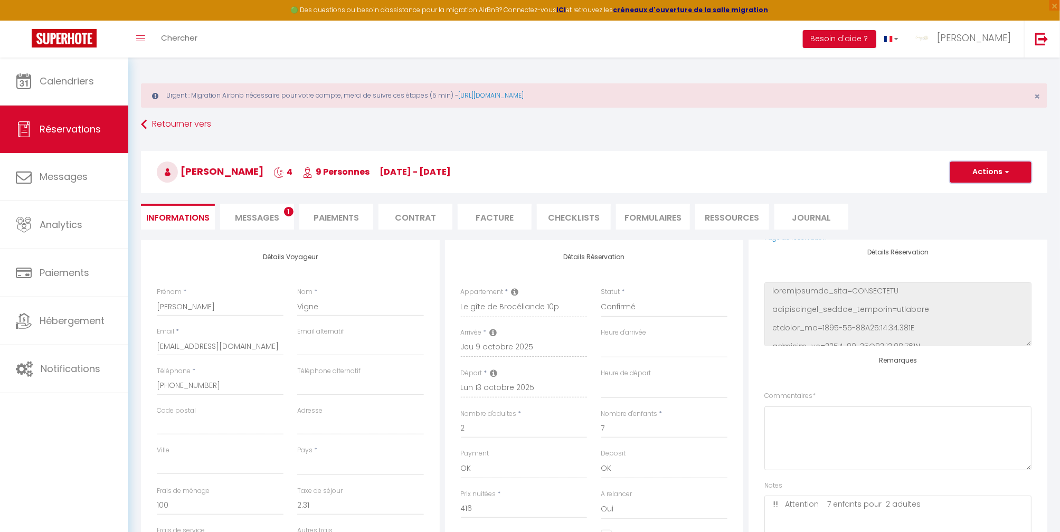
click at [1017, 169] on button "Actions" at bounding box center [990, 172] width 81 height 21
click at [976, 196] on link "Enregistrer" at bounding box center [979, 195] width 83 height 14
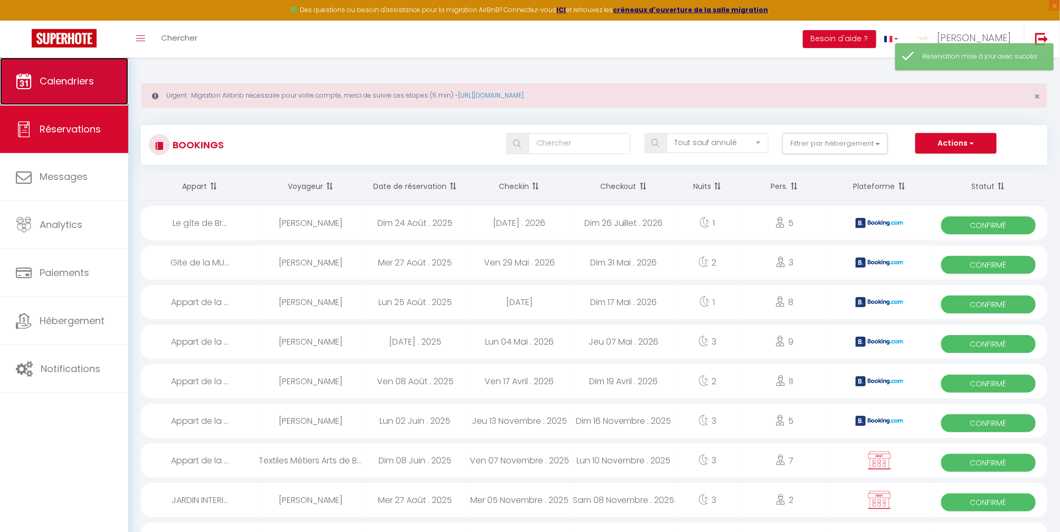
click at [41, 81] on span "Calendriers" at bounding box center [67, 80] width 54 height 13
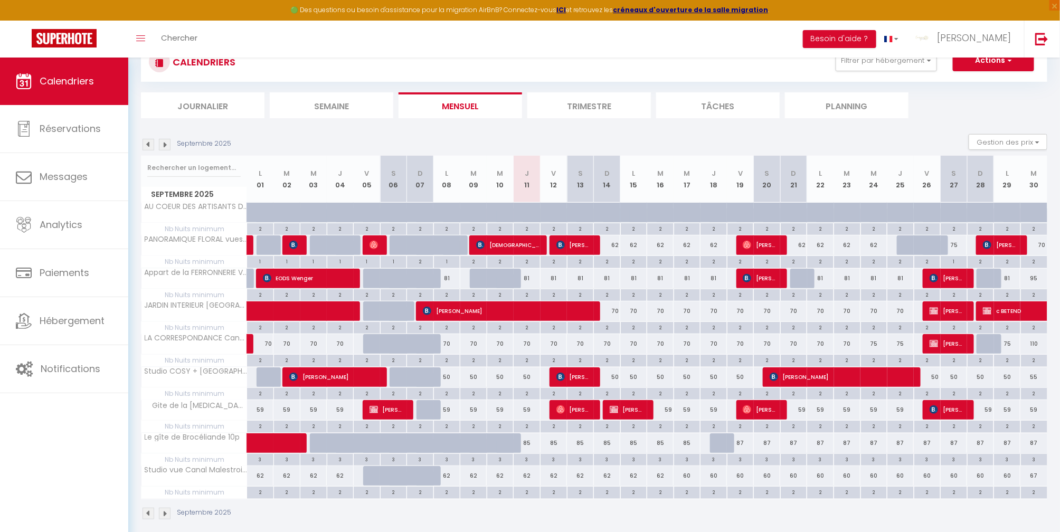
scroll to position [94, 0]
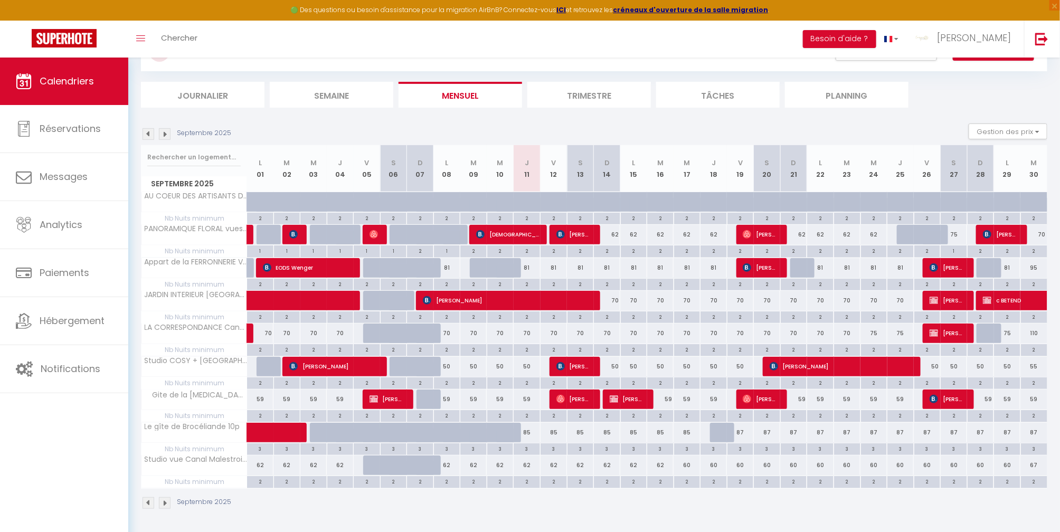
click at [163, 134] on img at bounding box center [165, 134] width 12 height 12
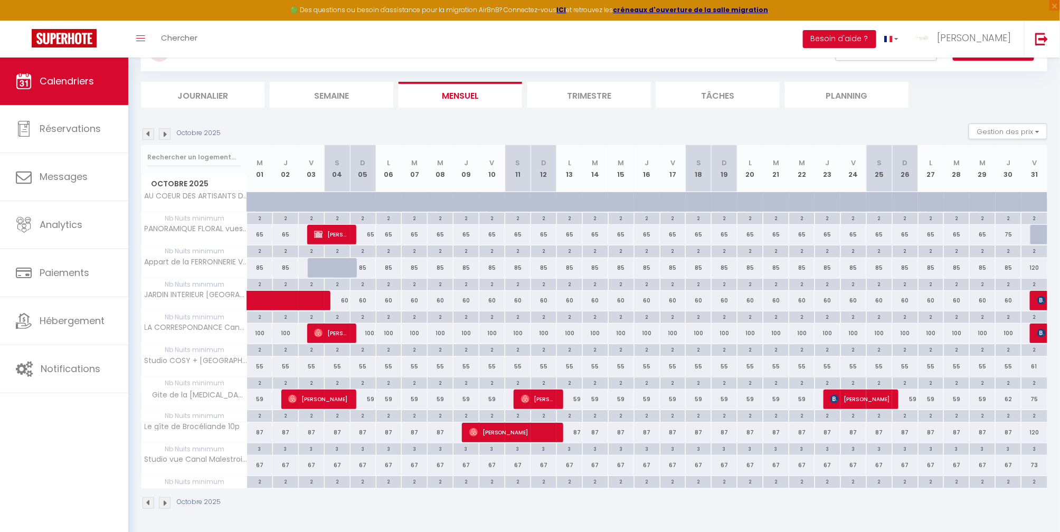
click at [147, 133] on img at bounding box center [149, 134] width 12 height 12
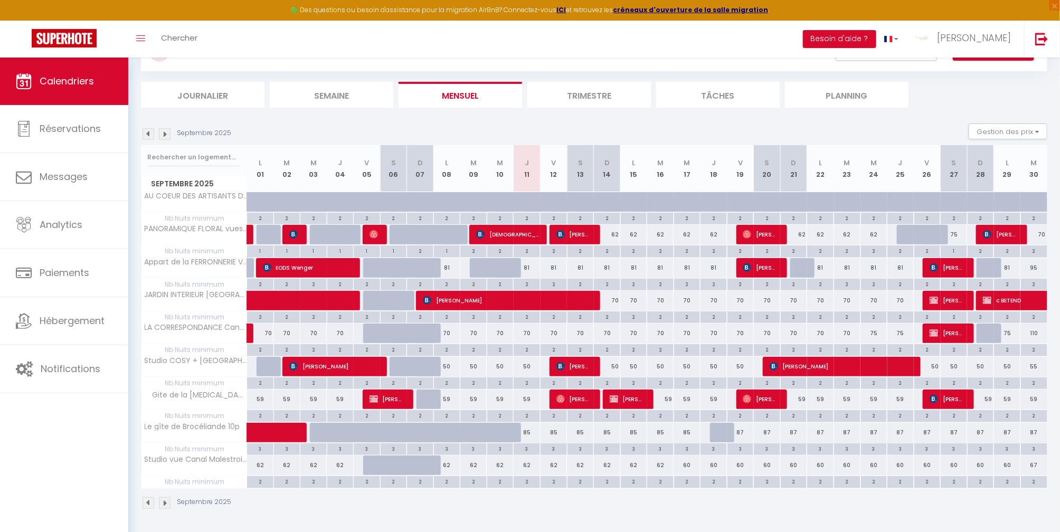
click at [609, 301] on div "70" at bounding box center [607, 301] width 27 height 20
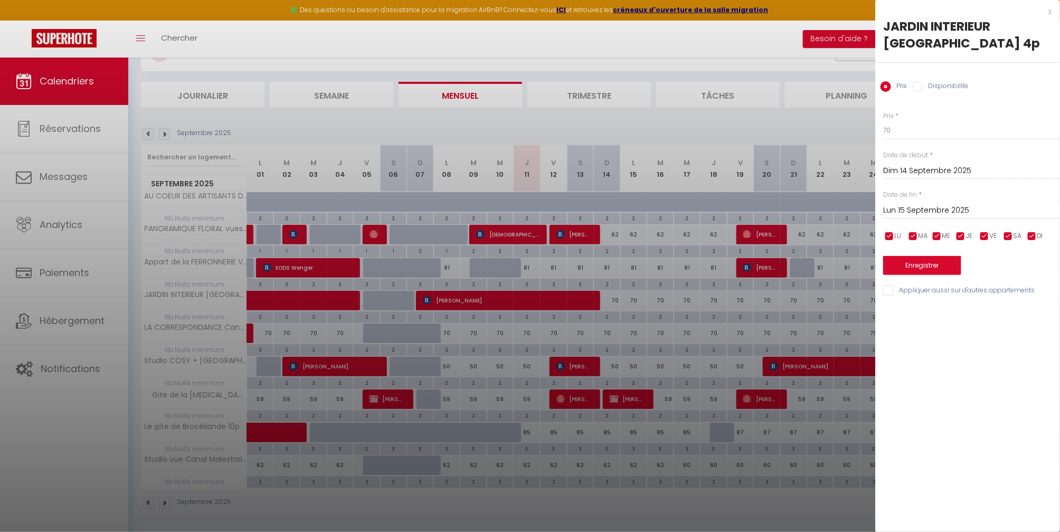
click at [909, 210] on input "Lun 15 Septembre 2025" at bounding box center [971, 211] width 177 height 14
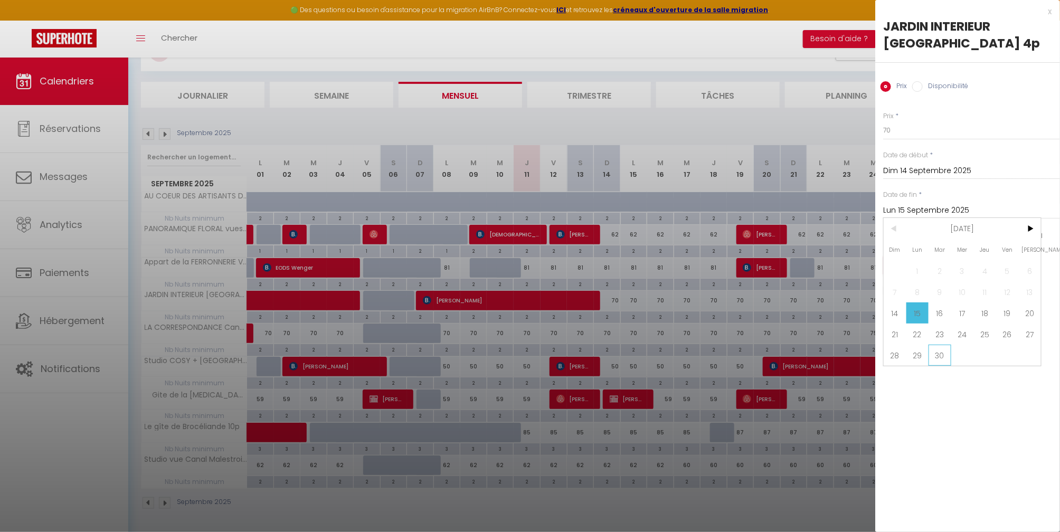
click at [938, 353] on span "30" at bounding box center [939, 355] width 23 height 21
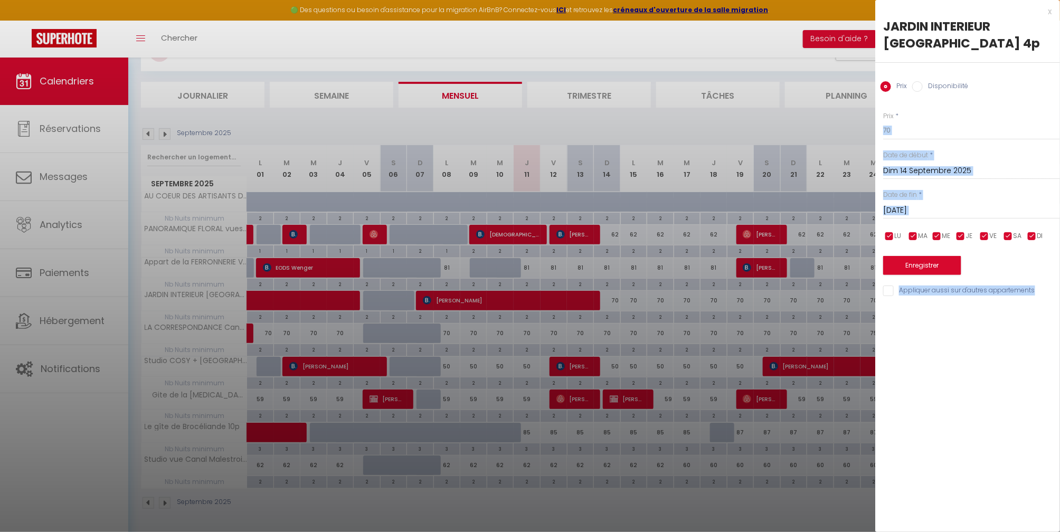
drag, startPoint x: 893, startPoint y: 121, endPoint x: 854, endPoint y: 126, distance: 38.8
click at [854, 126] on body "🟢 Des questions ou besoin d'assistance pour la migration AirBnB? Connectez-vous…" at bounding box center [530, 248] width 1060 height 568
click at [900, 126] on input "70" at bounding box center [971, 130] width 177 height 19
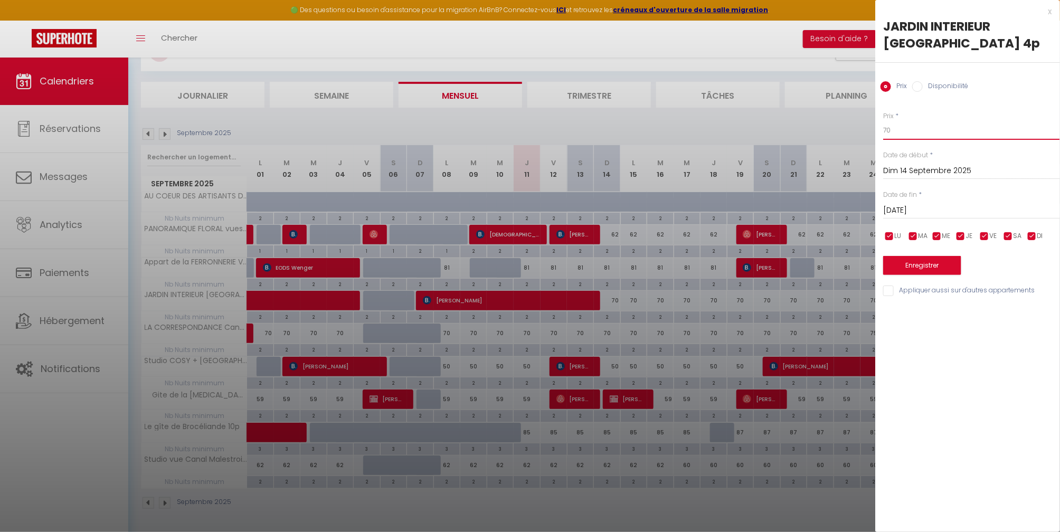
drag, startPoint x: 901, startPoint y: 137, endPoint x: 879, endPoint y: 139, distance: 21.7
click at [879, 139] on div "Prix * 70 Statut * Disponible Indisponible Date de début * [DATE] < [DATE] > Di…" at bounding box center [967, 198] width 185 height 200
click at [937, 268] on button "Enregistrer" at bounding box center [922, 265] width 78 height 19
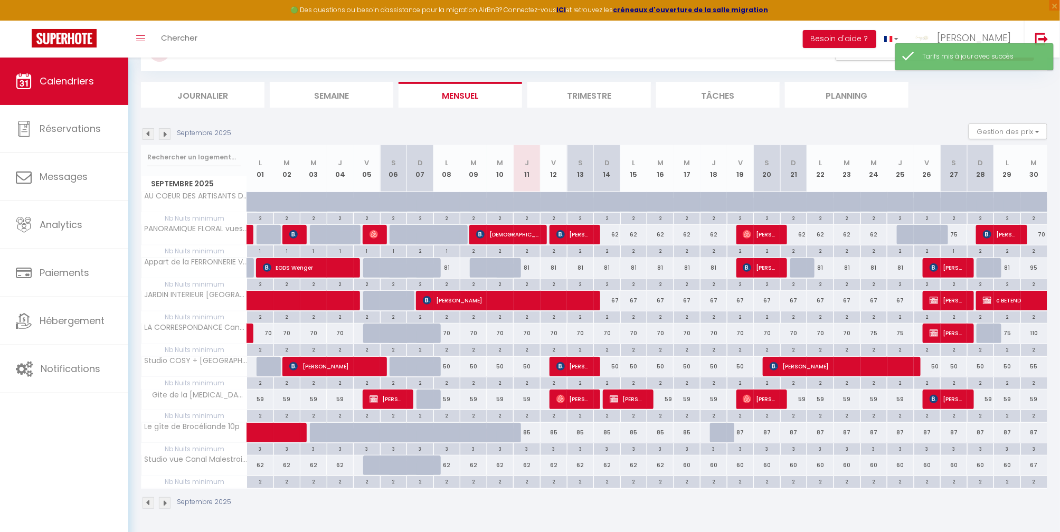
click at [612, 299] on div "67" at bounding box center [607, 301] width 27 height 20
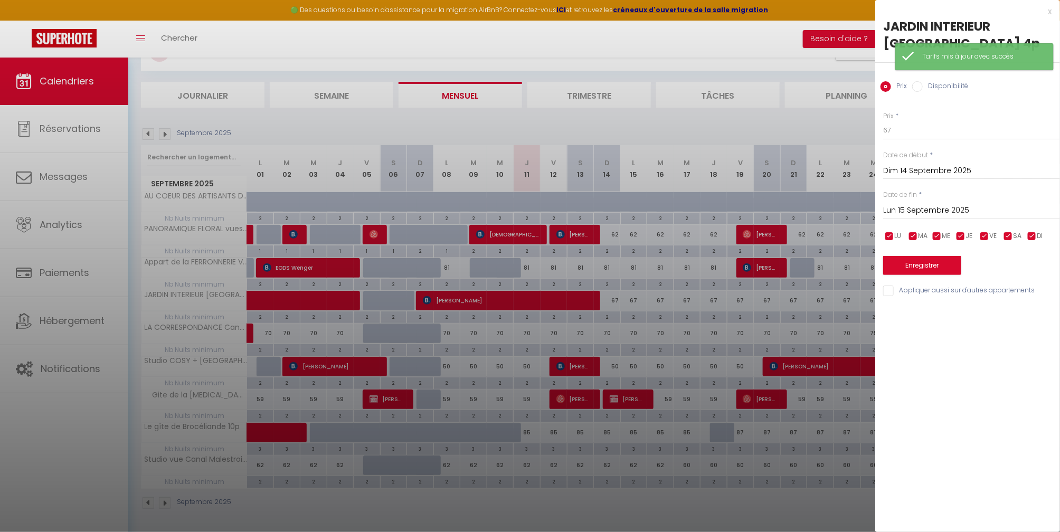
click at [948, 209] on input "Lun 15 Septembre 2025" at bounding box center [971, 211] width 177 height 14
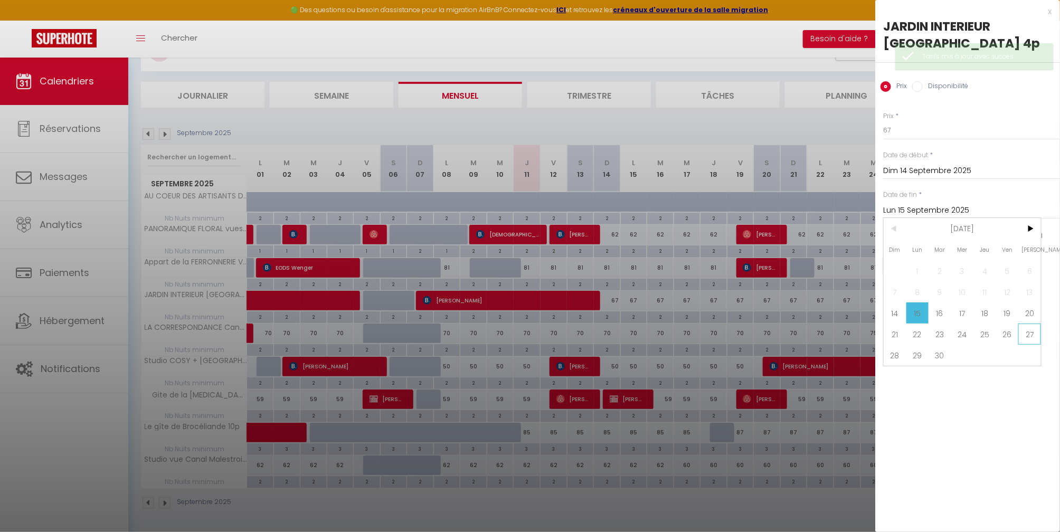
click at [1035, 334] on span "27" at bounding box center [1029, 334] width 23 height 21
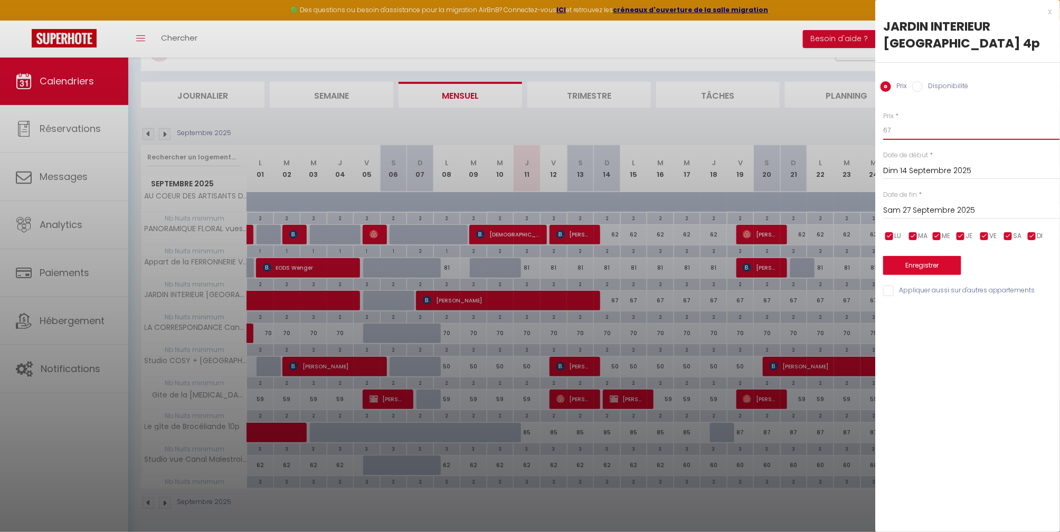
drag, startPoint x: 894, startPoint y: 132, endPoint x: 868, endPoint y: 134, distance: 26.4
click at [867, 129] on body "🟢 Des questions ou besoin d'assistance pour la migration AirBnB? Connectez-vous…" at bounding box center [530, 248] width 1060 height 568
drag, startPoint x: 917, startPoint y: 252, endPoint x: 927, endPoint y: 252, distance: 10.0
click at [926, 252] on div "Enregistrer" at bounding box center [971, 259] width 177 height 32
drag, startPoint x: 931, startPoint y: 258, endPoint x: 935, endPoint y: 265, distance: 8.7
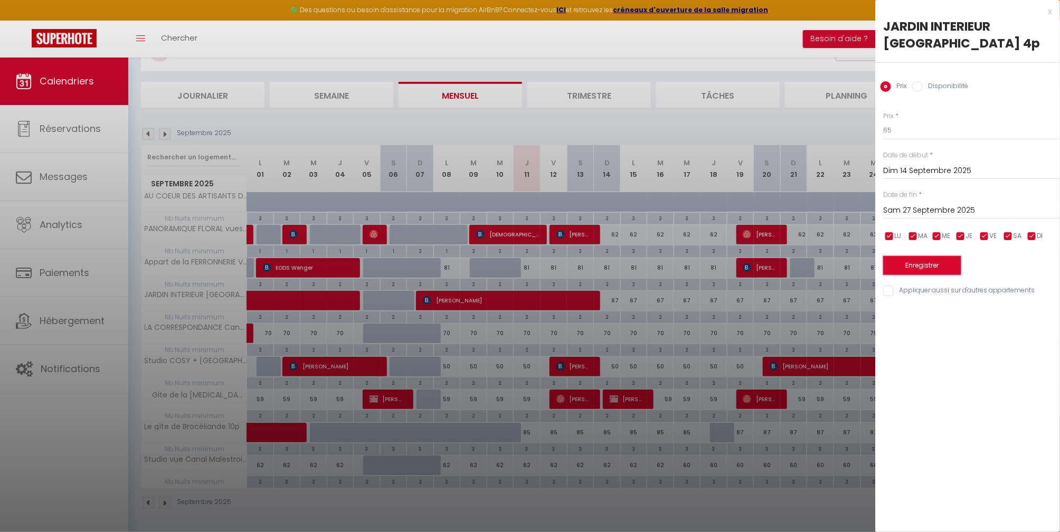
click at [933, 261] on button "Enregistrer" at bounding box center [922, 265] width 78 height 19
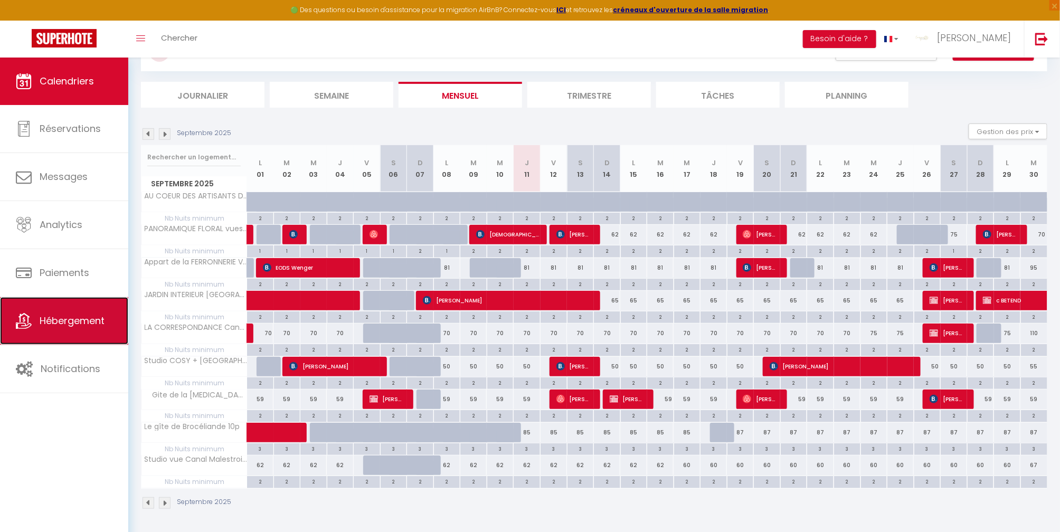
click at [54, 322] on span "Hébergement" at bounding box center [72, 320] width 65 height 13
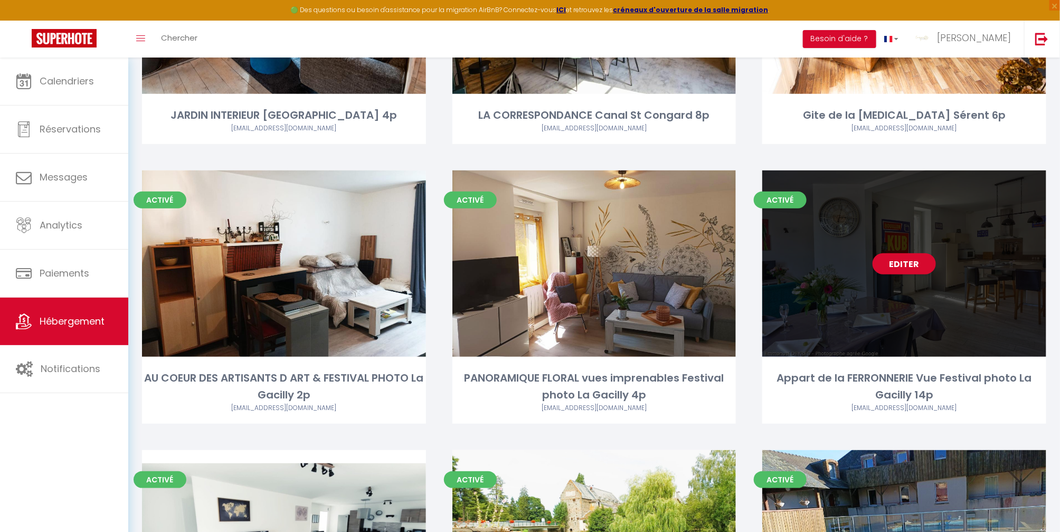
scroll to position [281, 0]
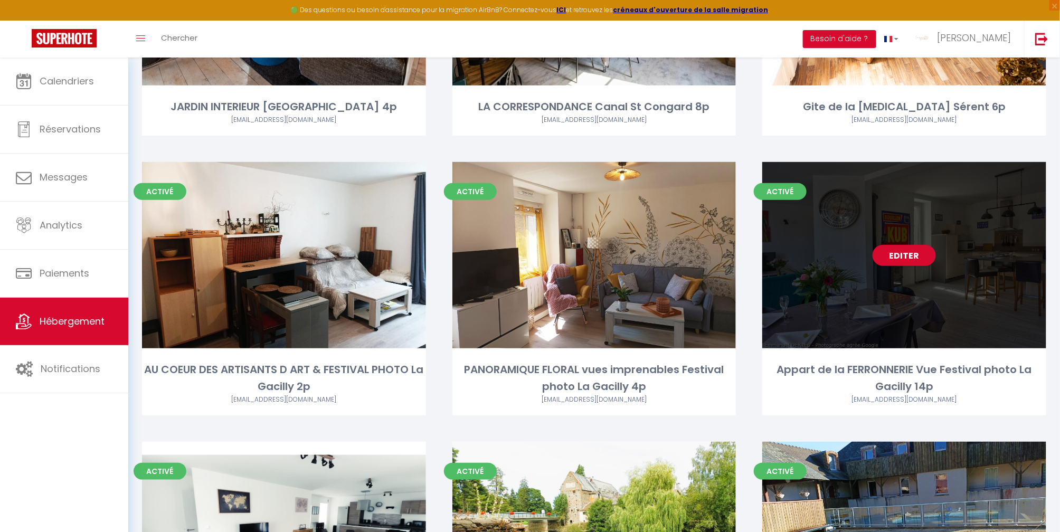
drag, startPoint x: 876, startPoint y: 300, endPoint x: 873, endPoint y: 295, distance: 5.4
click at [875, 299] on div "Editer" at bounding box center [904, 255] width 284 height 186
click at [896, 271] on div "Editer" at bounding box center [904, 255] width 284 height 186
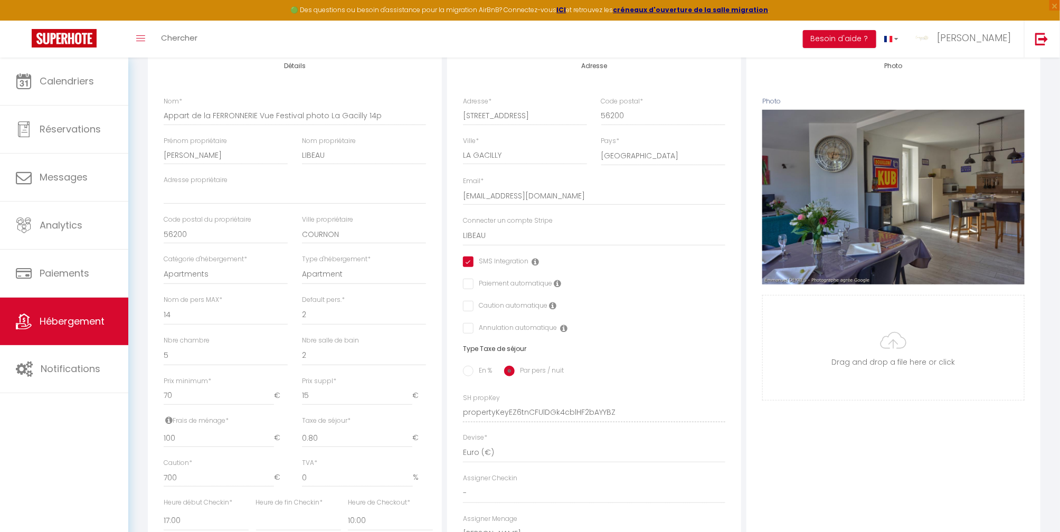
scroll to position [211, 0]
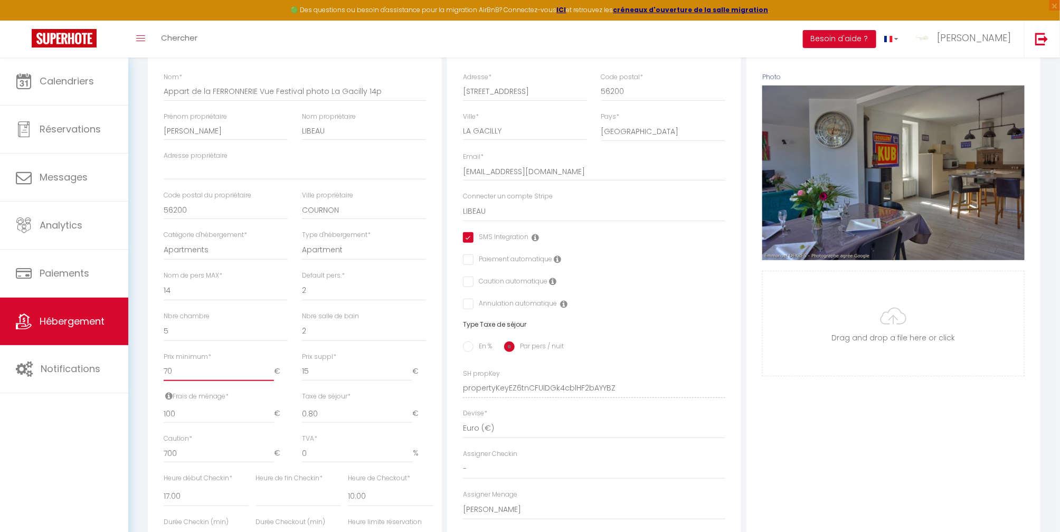
drag, startPoint x: 171, startPoint y: 384, endPoint x: 137, endPoint y: 377, distance: 34.5
click at [137, 381] on div "Urgent : Migration Airbnb nécessaire pour votre compte, merci de suivre ces éta…" at bounding box center [594, 304] width 932 height 917
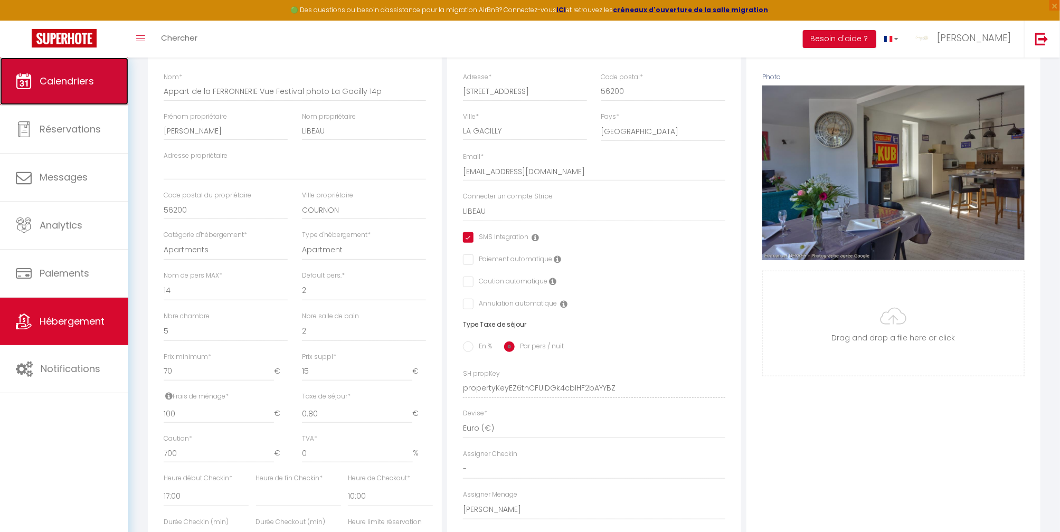
click at [65, 89] on link "Calendriers" at bounding box center [64, 82] width 128 height 48
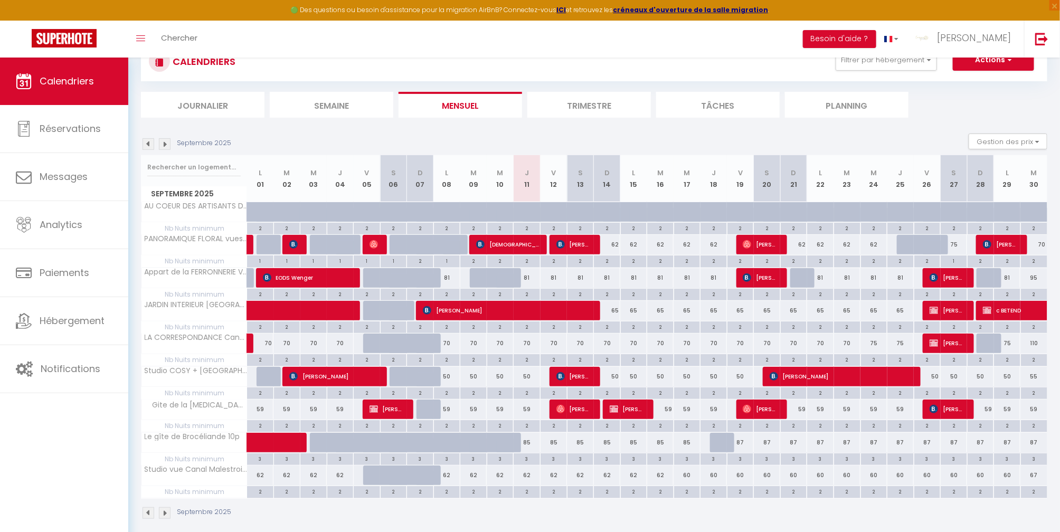
scroll to position [94, 0]
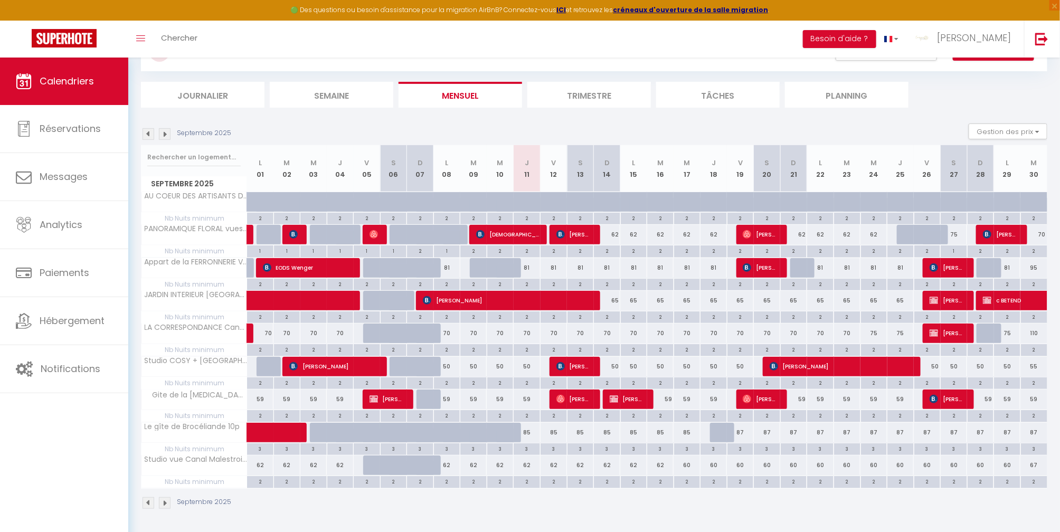
click at [525, 268] on div "81" at bounding box center [527, 268] width 27 height 20
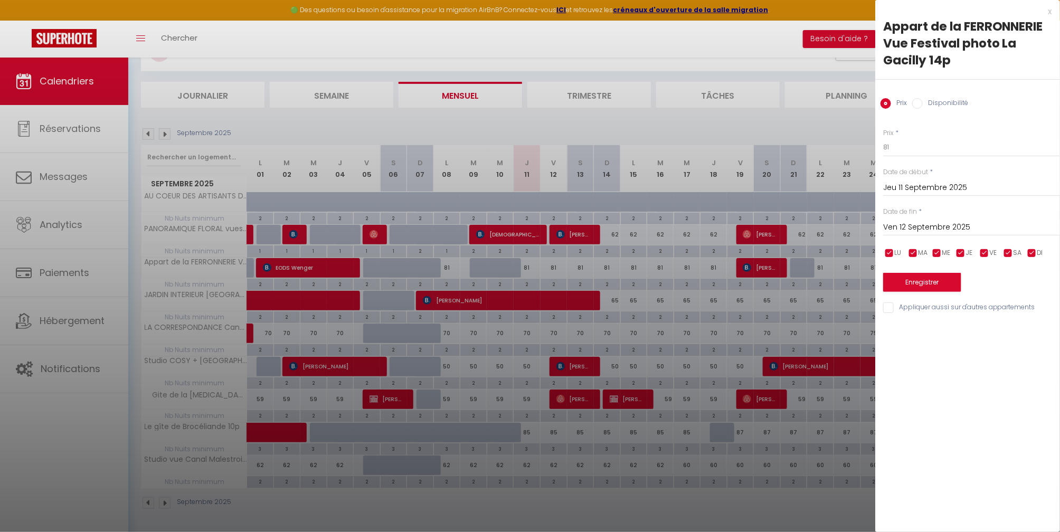
drag, startPoint x: 763, startPoint y: 120, endPoint x: 805, endPoint y: 188, distance: 80.0
click at [763, 121] on div at bounding box center [530, 266] width 1060 height 532
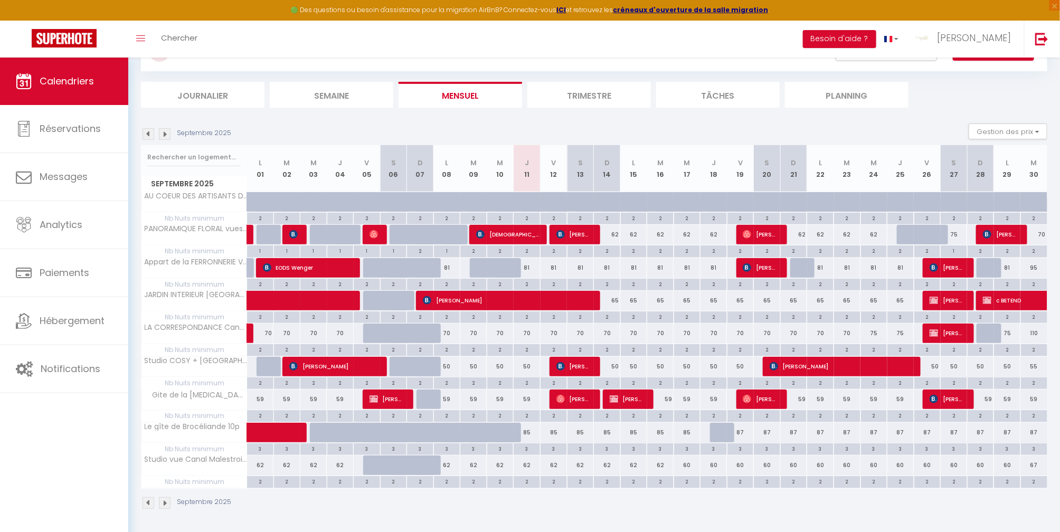
click at [820, 268] on div "81" at bounding box center [820, 268] width 27 height 20
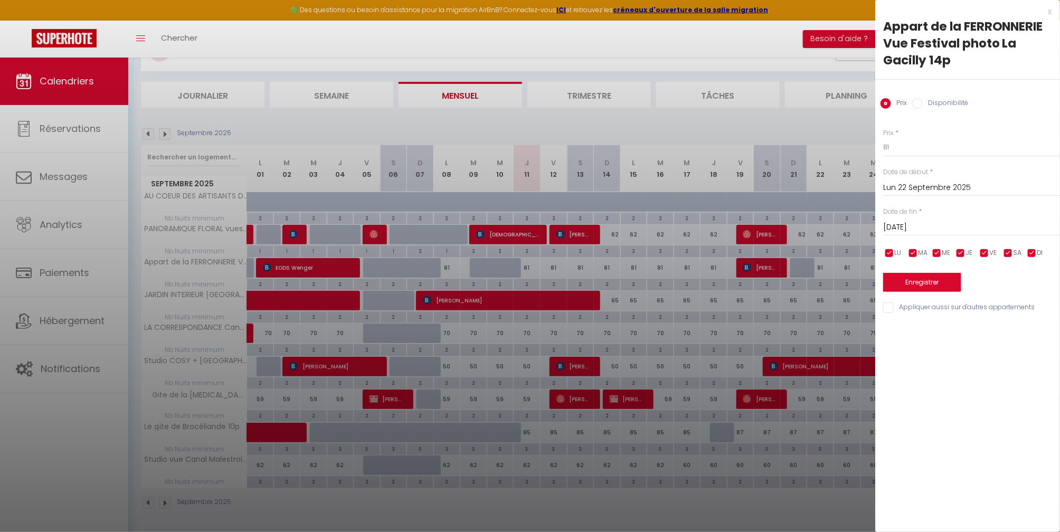
click at [984, 226] on input "[DATE]" at bounding box center [971, 228] width 177 height 14
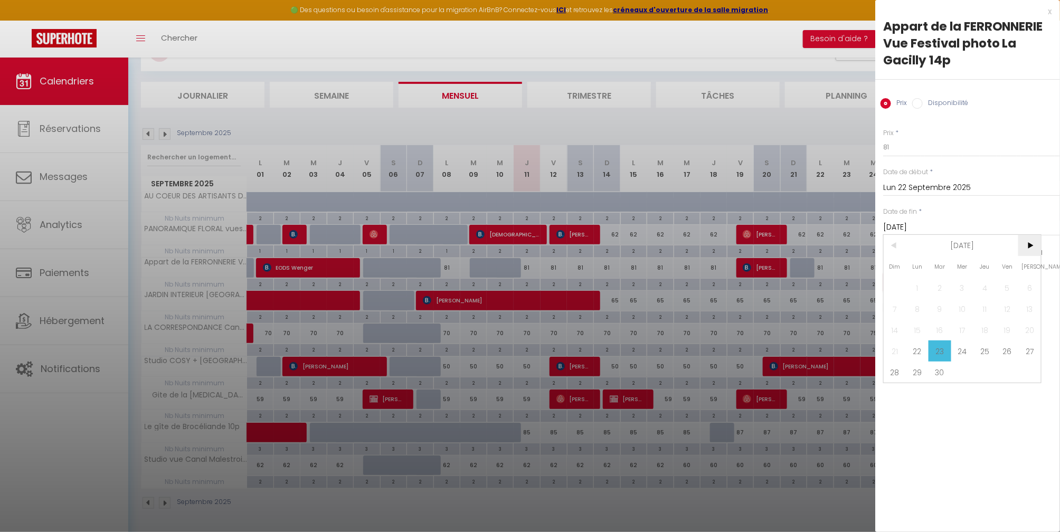
click at [1031, 246] on span ">" at bounding box center [1029, 245] width 23 height 21
click at [897, 309] on span "5" at bounding box center [895, 308] width 23 height 21
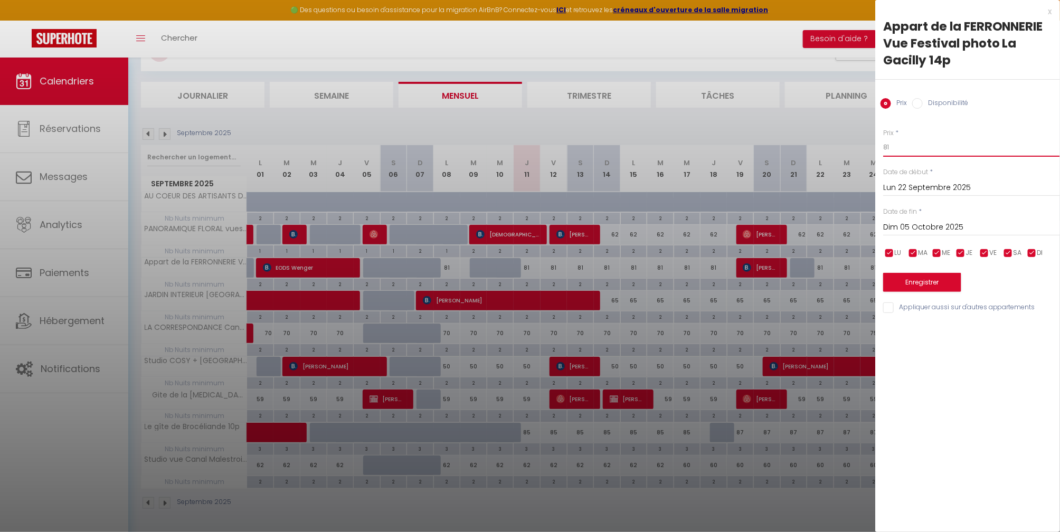
drag, startPoint x: 903, startPoint y: 144, endPoint x: 851, endPoint y: 154, distance: 52.2
click at [851, 153] on body "🟢 Des questions ou besoin d'assistance pour la migration AirBnB? Connectez-vous…" at bounding box center [530, 248] width 1060 height 568
click at [939, 285] on button "Enregistrer" at bounding box center [922, 282] width 78 height 19
